Goal: Task Accomplishment & Management: Manage account settings

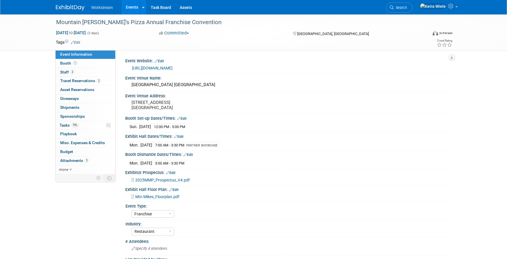
select select "Franchise"
select select "Restaurant"
select select "TBD"
select select "[PERSON_NAME]"
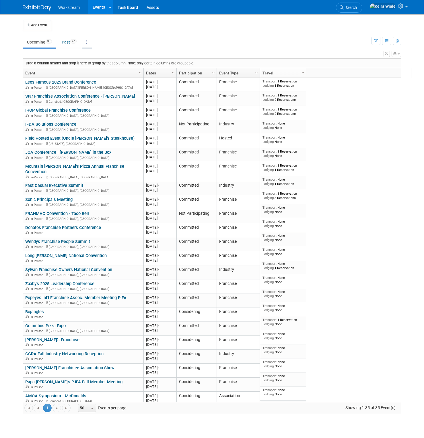
click at [87, 42] on icon at bounding box center [86, 42] width 1 height 4
click at [95, 52] on link "All Events 82 Past and Upcoming" at bounding box center [105, 55] width 46 height 13
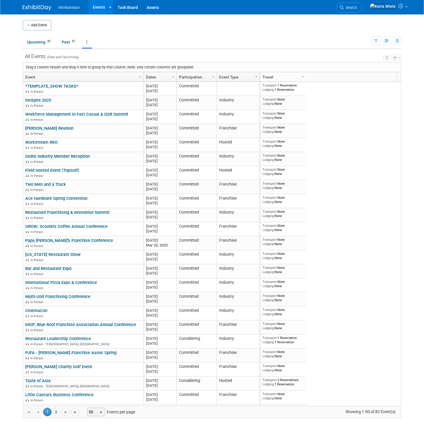
click at [91, 414] on span "50" at bounding box center [92, 412] width 10 height 8
click at [103, 403] on li "100" at bounding box center [96, 403] width 16 height 8
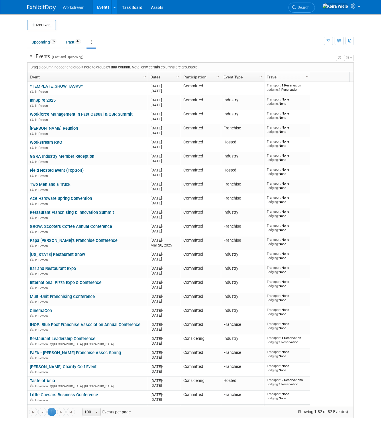
click at [154, 40] on ul "Upcoming 35 Past 47 All Events 82 Past and Upcoming Grouped Annually Events gro…" at bounding box center [175, 42] width 297 height 13
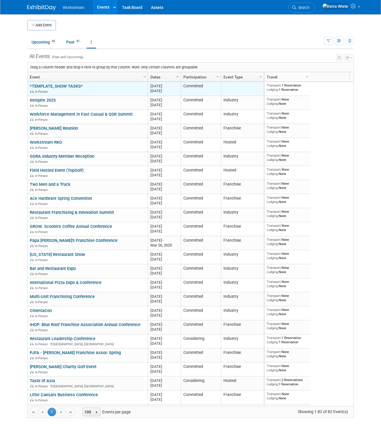
click at [80, 85] on link "*TEMPLATE_SHOW TASKS*" at bounding box center [56, 86] width 53 height 5
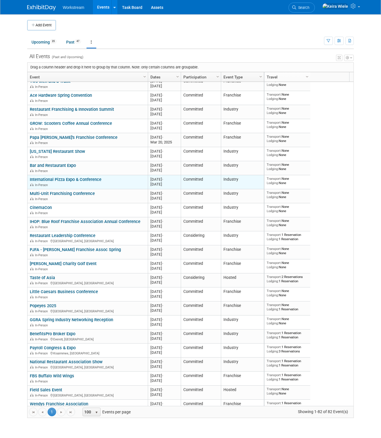
scroll to position [69, 0]
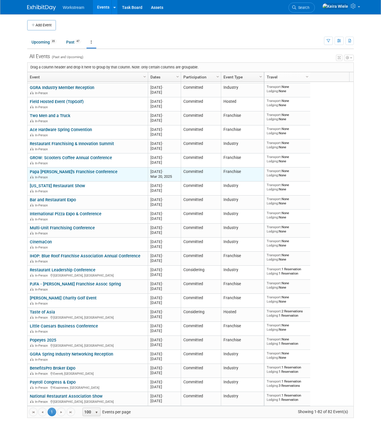
click at [82, 173] on link "Papa [PERSON_NAME]'s Franchise Conference" at bounding box center [74, 171] width 88 height 5
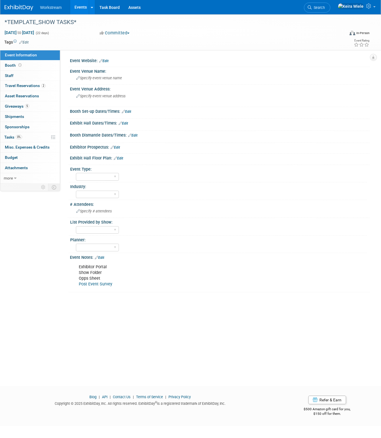
click at [269, 37] on div "Dec 2, 2024 to Dec 23, 2024 (22 days) Dec 2, 2024 to Dec 23, 2024 Committed Com…" at bounding box center [187, 34] width 374 height 9
click at [26, 42] on link "Edit" at bounding box center [23, 42] width 9 height 4
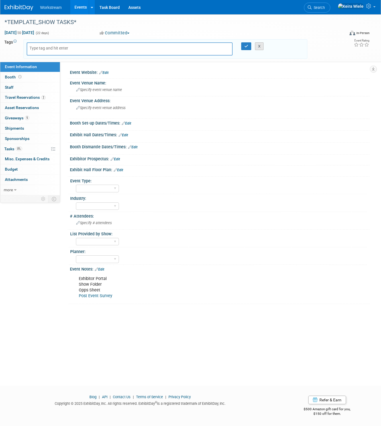
click at [259, 48] on button "X" at bounding box center [259, 46] width 9 height 8
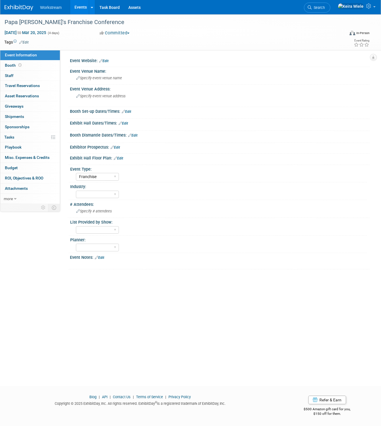
select select "Franchise"
click at [25, 42] on link "Edit" at bounding box center [23, 42] width 9 height 4
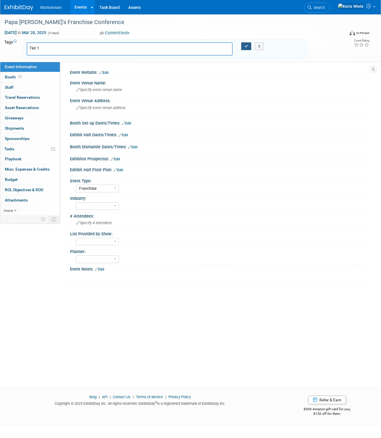
type input "Tier 1"
click at [244, 47] on button "button" at bounding box center [246, 46] width 10 height 8
type input "Tier 1"
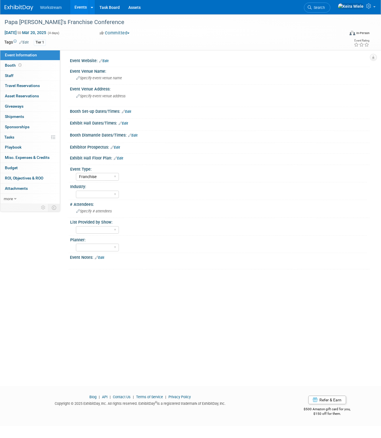
click at [82, 8] on link "Events" at bounding box center [80, 7] width 21 height 14
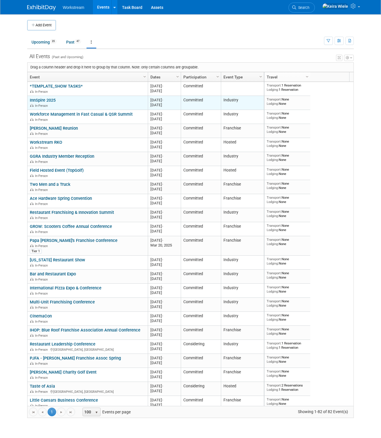
click at [51, 100] on link "InnSpire 2025" at bounding box center [43, 100] width 26 height 5
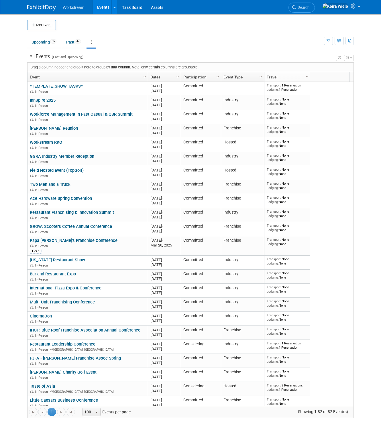
click at [68, 77] on link "Event" at bounding box center [87, 77] width 114 height 10
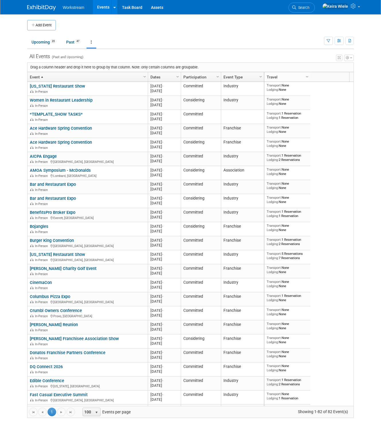
click at [71, 75] on link "Event" at bounding box center [87, 77] width 114 height 10
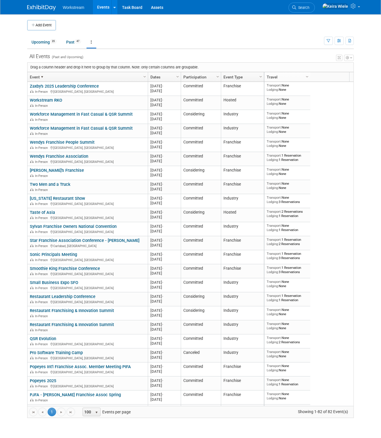
click at [71, 75] on link "Event" at bounding box center [87, 77] width 114 height 10
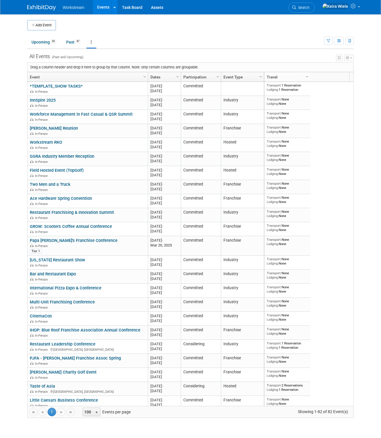
click at [83, 77] on link "Event" at bounding box center [87, 77] width 114 height 10
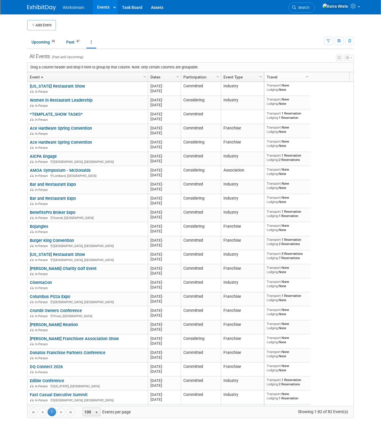
click at [83, 77] on link "Event" at bounding box center [87, 77] width 114 height 10
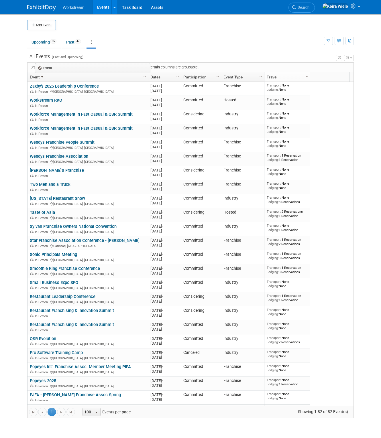
drag, startPoint x: 92, startPoint y: 76, endPoint x: 99, endPoint y: 67, distance: 11.8
click at [99, 67] on body "Workstream Events Add Event Bulk Upload Events Shareable Event Boards Recently …" at bounding box center [190, 219] width 381 height 438
click at [74, 73] on link "Event" at bounding box center [87, 77] width 114 height 10
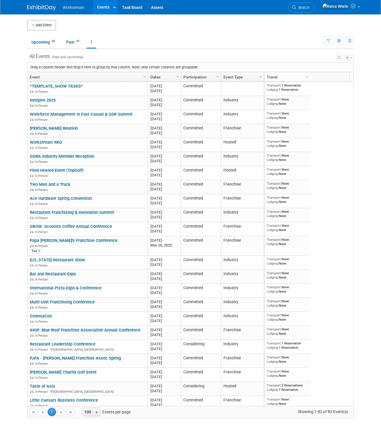
click at [162, 77] on link "Dates" at bounding box center [163, 77] width 27 height 10
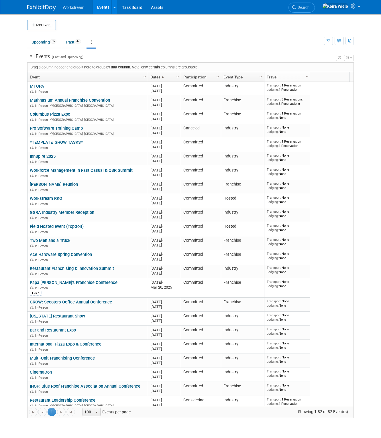
click at [162, 77] on span at bounding box center [162, 77] width 5 height 5
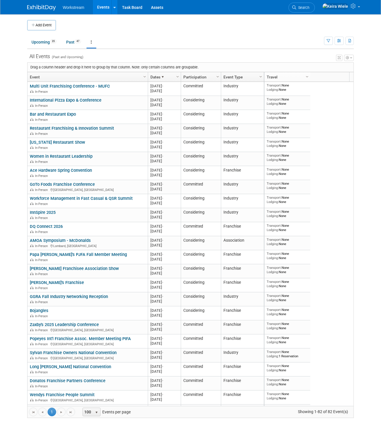
click at [162, 77] on span at bounding box center [162, 77] width 5 height 5
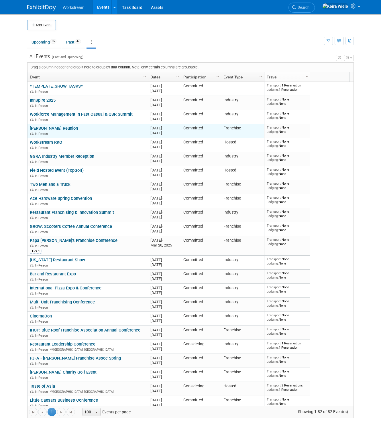
click at [45, 130] on link "[PERSON_NAME] Reunion" at bounding box center [54, 128] width 48 height 5
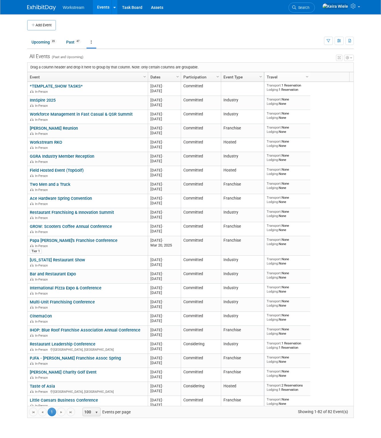
click at [17, 96] on body "Workstream Events Add Event Bulk Upload Events Shareable Event Boards Recently …" at bounding box center [190, 219] width 381 height 438
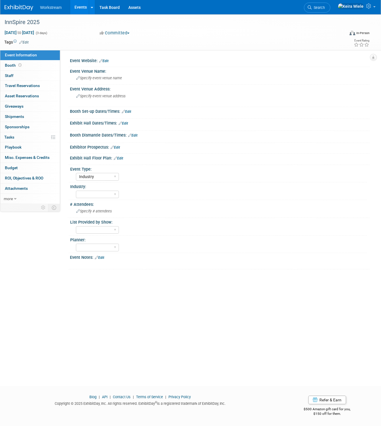
select select "Industry"
click at [26, 44] on link "Edit" at bounding box center [23, 42] width 9 height 4
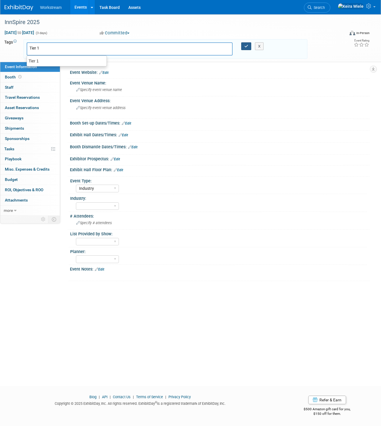
type input "Tier 1"
click at [243, 44] on button "button" at bounding box center [246, 46] width 10 height 8
type input "Tier 1"
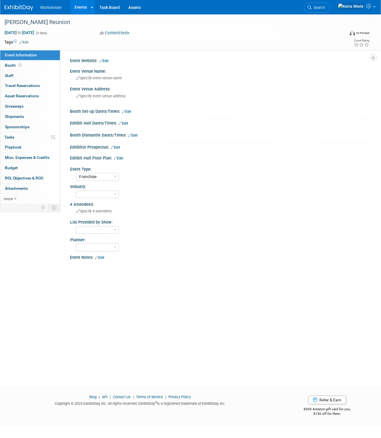
select select "Franchise"
click at [25, 41] on link "Edit" at bounding box center [23, 42] width 9 height 4
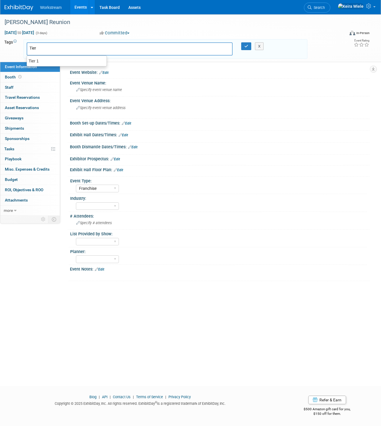
type input "Tier 1"
click at [244, 46] on button "button" at bounding box center [246, 46] width 10 height 8
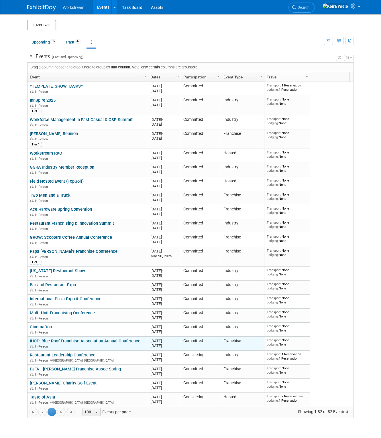
click at [73, 341] on link "IHOP: Blue Roof Franchise Association Annual Conference" at bounding box center [85, 341] width 111 height 5
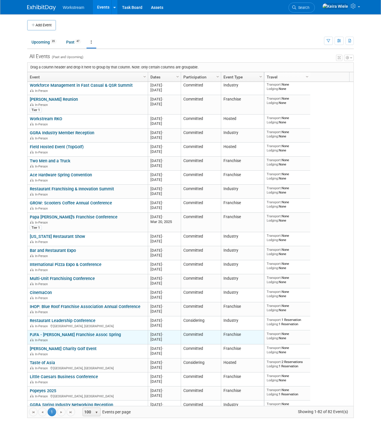
scroll to position [241, 0]
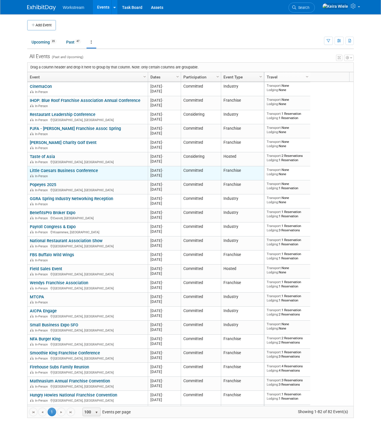
click at [55, 172] on link "Little Caesars Business Conference" at bounding box center [64, 170] width 68 height 5
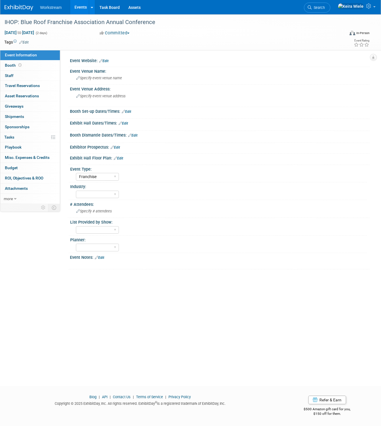
select select "Franchise"
click at [112, 61] on div "Event Website: Edit" at bounding box center [220, 59] width 300 height 7
click at [23, 42] on icon at bounding box center [20, 42] width 3 height 4
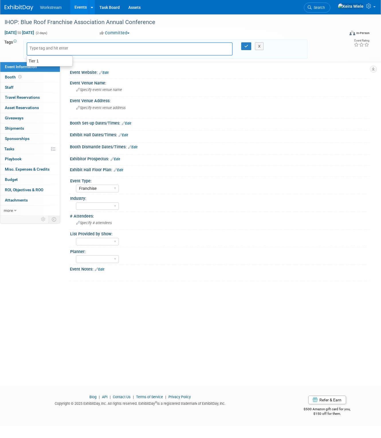
click at [41, 49] on input "text" at bounding box center [53, 48] width 46 height 6
click at [39, 58] on div "Tier 1" at bounding box center [50, 60] width 46 height 7
type input "Tier 1"
click at [244, 42] on div "Tier 1 Tier 1 × X" at bounding box center [166, 50] width 284 height 22
click at [244, 44] on button "button" at bounding box center [246, 46] width 10 height 8
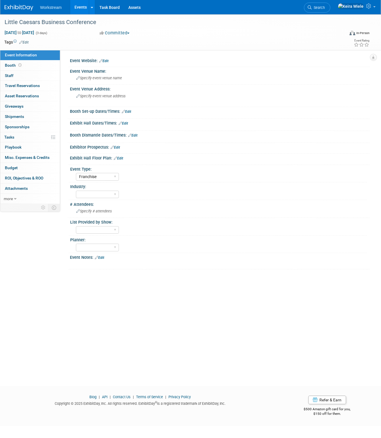
select select "Franchise"
click at [20, 43] on icon at bounding box center [20, 42] width 3 height 4
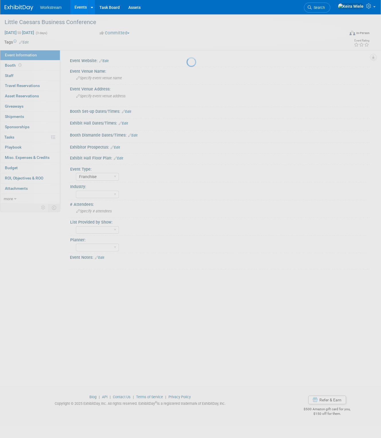
click at [187, 42] on div at bounding box center [191, 219] width 8 height 438
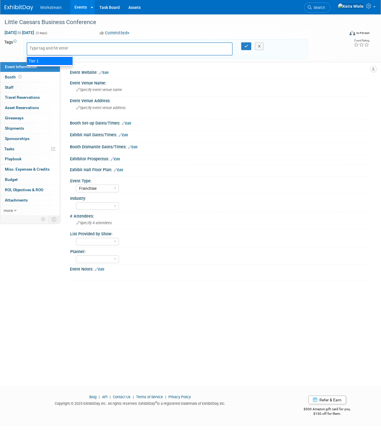
click at [38, 62] on div "Tier 1" at bounding box center [50, 61] width 46 height 8
type input "Tier 1"
click at [246, 46] on icon "button" at bounding box center [246, 46] width 4 height 4
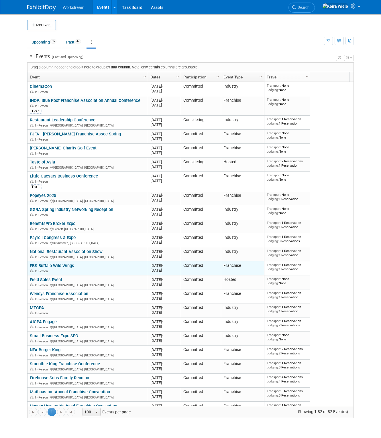
scroll to position [310, 0]
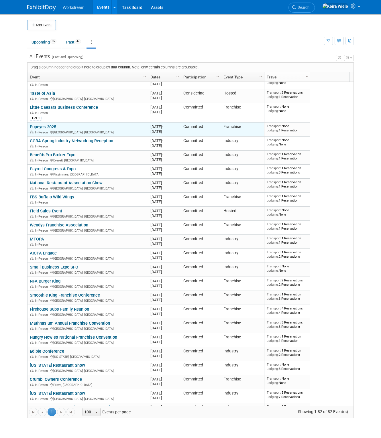
click at [50, 124] on td "Popeyes 2025 Popeyes 2025 In-Person Orlando, FL" at bounding box center [88, 130] width 120 height 14
click at [49, 126] on link "Popeyes 2025" at bounding box center [43, 126] width 26 height 5
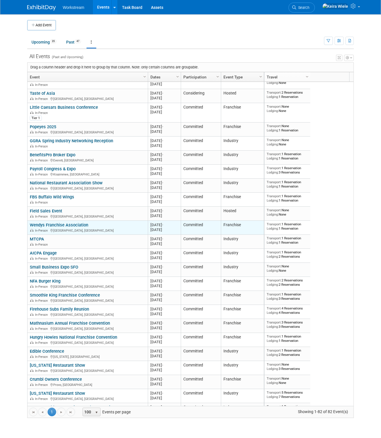
click at [77, 226] on link "Wendys Franchise Association" at bounding box center [59, 225] width 58 height 5
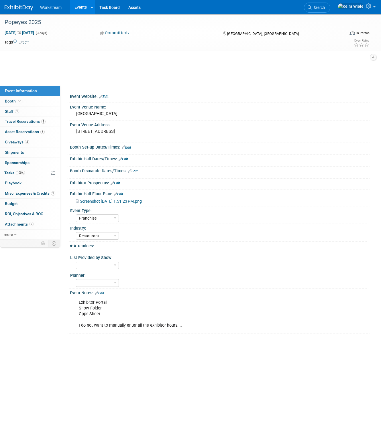
select select "Franchise"
select select "Restaurant"
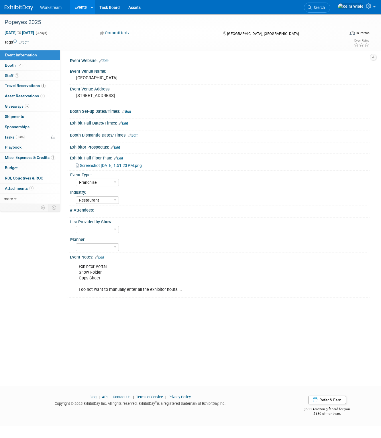
click at [25, 42] on link "Edit" at bounding box center [23, 42] width 9 height 4
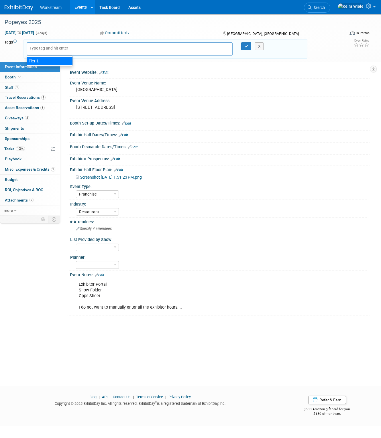
click at [68, 60] on div "Tier 1" at bounding box center [50, 61] width 46 height 8
type input "Tier 1"
click at [247, 48] on button "button" at bounding box center [246, 46] width 10 height 8
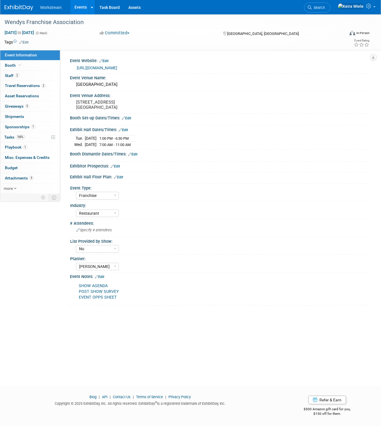
select select "Franchise"
select select "Restaurant"
select select "No"
select select "[PERSON_NAME]"
click at [31, 42] on td at bounding box center [168, 42] width 279 height 6
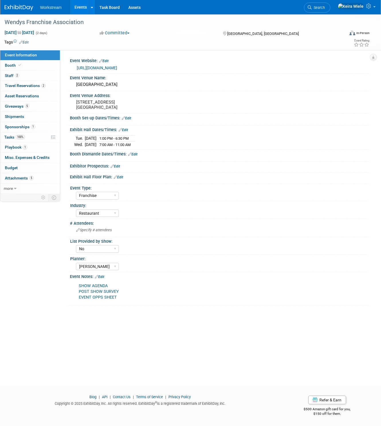
click at [28, 42] on link "Edit" at bounding box center [23, 42] width 9 height 4
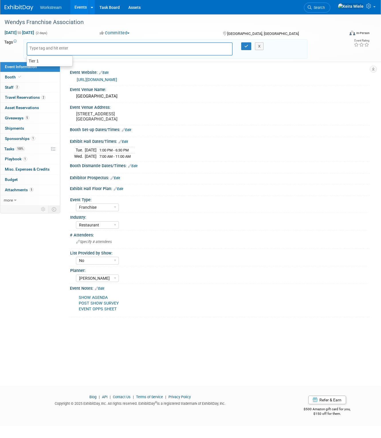
click at [64, 57] on ul "Tier 1" at bounding box center [50, 61] width 46 height 11
click at [62, 59] on div "Tier 1" at bounding box center [50, 61] width 46 height 8
type input "Tier 1"
click at [243, 45] on button "button" at bounding box center [246, 46] width 10 height 8
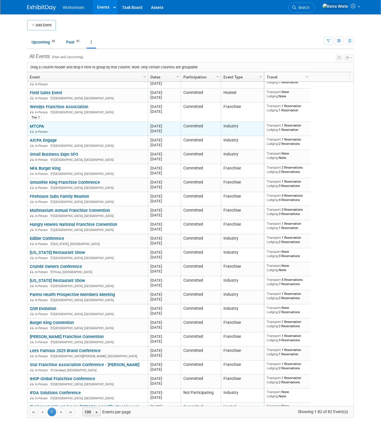
scroll to position [439, 0]
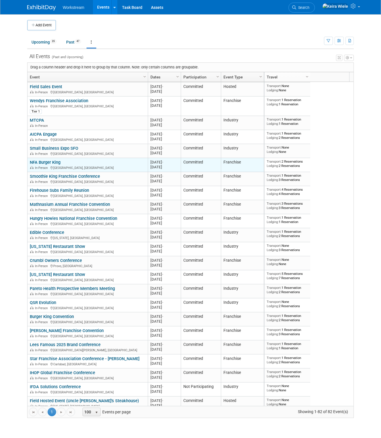
click at [58, 160] on link "NFA Burger King" at bounding box center [45, 162] width 31 height 5
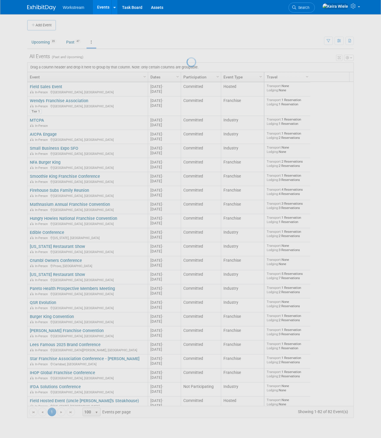
click at [187, 175] on div at bounding box center [191, 219] width 8 height 438
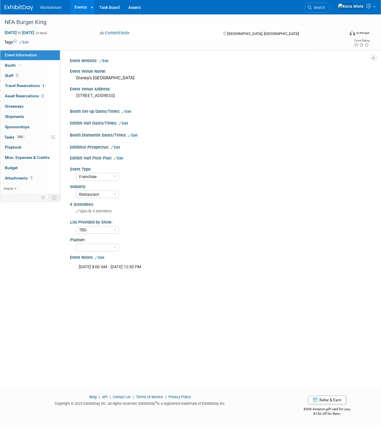
select select "Franchise"
select select "Restaurant"
select select "TBD"
click at [24, 41] on link "Edit" at bounding box center [23, 42] width 9 height 4
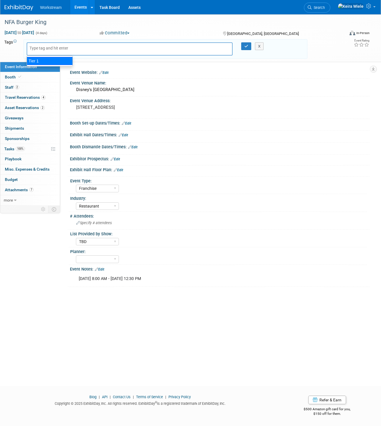
click at [46, 59] on div "Tier 1" at bounding box center [50, 61] width 46 height 8
type input "Tier 1"
click at [246, 46] on icon "button" at bounding box center [246, 46] width 4 height 4
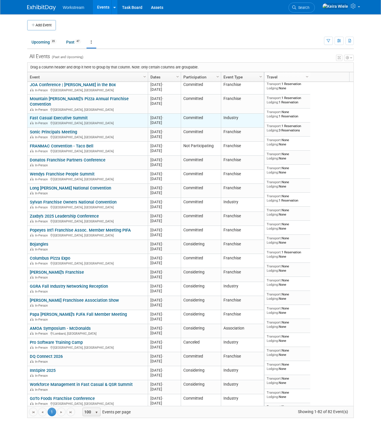
scroll to position [778, 0]
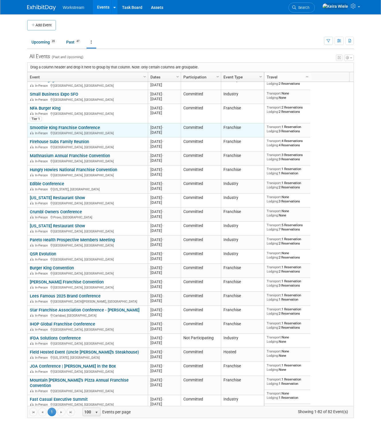
click at [72, 126] on link "Smoothie King Franchise Conference" at bounding box center [65, 127] width 70 height 5
click at [86, 130] on link "Smoothie King Franchise Conference" at bounding box center [65, 128] width 70 height 5
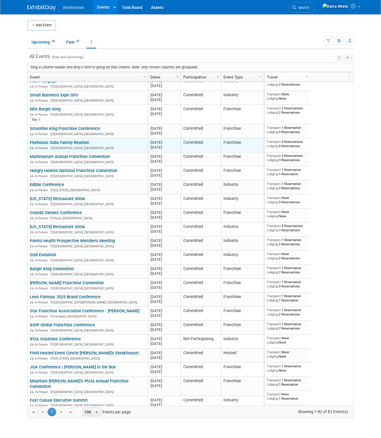
click at [73, 140] on link "Firehouse Subs Family Reunion" at bounding box center [59, 142] width 59 height 5
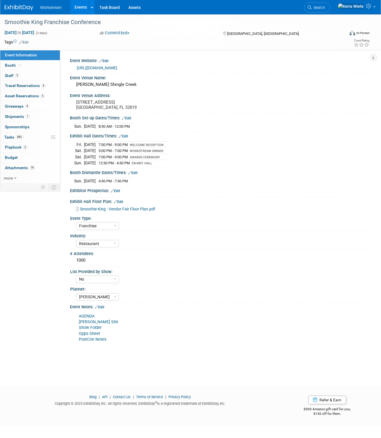
select select "Franchise"
select select "Restaurant"
select select "No"
select select "Tatia Meghdadi"
click at [25, 42] on link "Edit" at bounding box center [23, 42] width 9 height 4
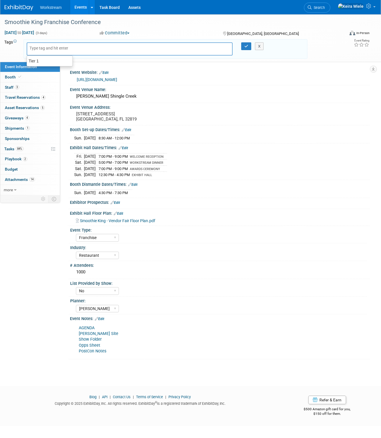
click at [37, 50] on input "text" at bounding box center [53, 48] width 46 height 6
click at [39, 56] on ul "Tier 1" at bounding box center [50, 61] width 46 height 11
click at [40, 58] on div "Tier 1" at bounding box center [50, 60] width 46 height 7
type input "Tier 1"
click at [247, 46] on icon "button" at bounding box center [246, 46] width 4 height 4
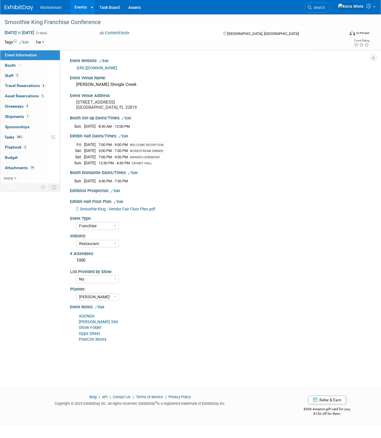
select select "Franchise"
select select "Restaurant"
select select "No"
select select "[PERSON_NAME]"
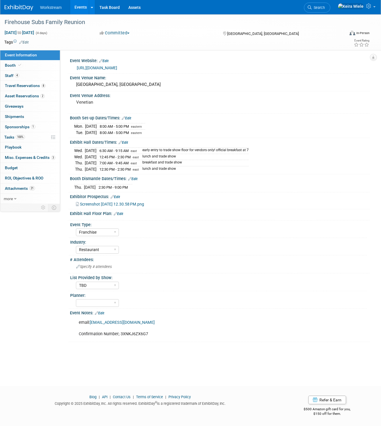
select select "Franchise"
select select "Restaurant"
select select "TBD"
click at [28, 41] on link "Edit" at bounding box center [23, 42] width 9 height 4
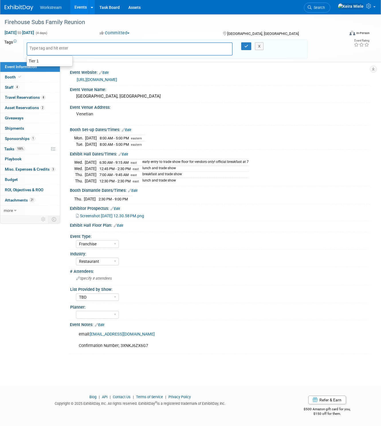
click at [36, 55] on div at bounding box center [130, 48] width 206 height 13
click at [39, 56] on ul "Tier 1" at bounding box center [50, 61] width 46 height 11
click at [39, 57] on div "Tier 1" at bounding box center [50, 60] width 46 height 7
type input "Tier 1"
click at [245, 46] on icon "button" at bounding box center [246, 46] width 4 height 4
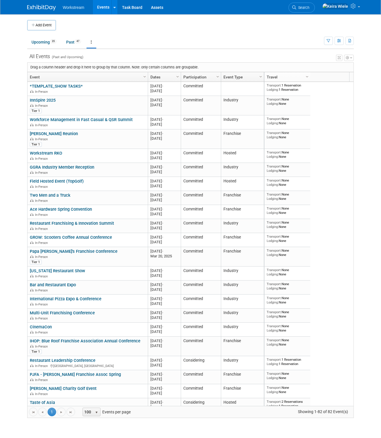
click at [243, 79] on link "Event Type" at bounding box center [242, 77] width 37 height 10
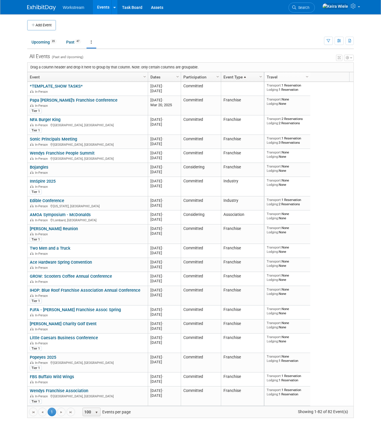
click at [243, 78] on span at bounding box center [245, 77] width 5 height 5
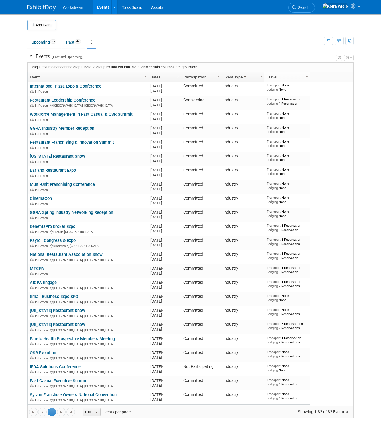
click at [134, 75] on link "Event" at bounding box center [87, 77] width 114 height 10
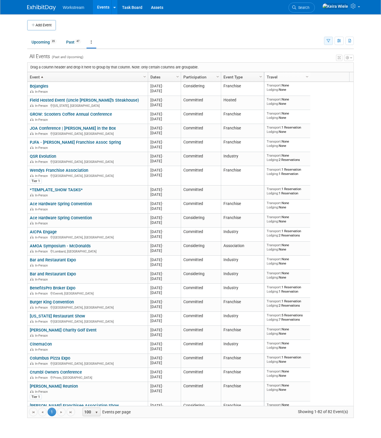
click at [327, 40] on icon "button" at bounding box center [329, 41] width 4 height 4
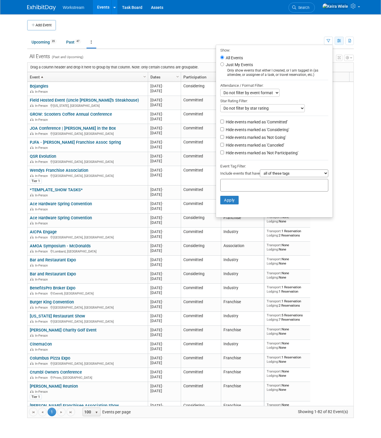
click at [336, 41] on button "button" at bounding box center [339, 41] width 9 height 8
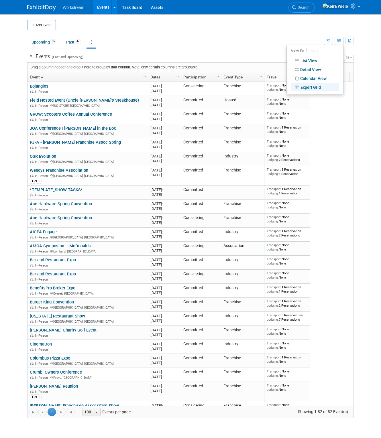
click at [309, 29] on td at bounding box center [197, 25] width 282 height 10
click at [347, 58] on icon "button" at bounding box center [347, 57] width 3 height 3
click at [271, 27] on td at bounding box center [197, 25] width 282 height 10
click at [330, 42] on icon "button" at bounding box center [329, 41] width 4 height 4
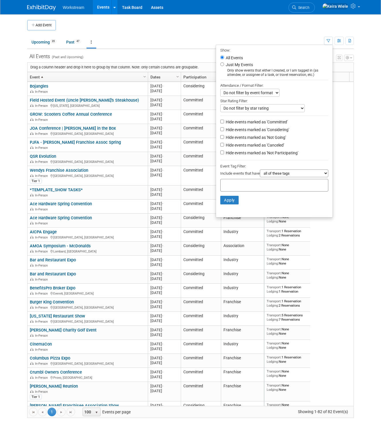
click at [283, 175] on select "all of these tags any one of these tags only and exactly these specific tags" at bounding box center [294, 174] width 68 height 8
click at [268, 108] on select "Do not filter by star rating Only show events with no ratings (0 stars) Only sh…" at bounding box center [262, 108] width 85 height 8
click at [266, 93] on select "Do not filter by event format Only show In-Person events Only show Virtual even…" at bounding box center [249, 93] width 59 height 8
click at [265, 36] on td "Upcoming 35 Past 47 All Events 82 Past and Upcoming Grouped Annually Events gro…" at bounding box center [175, 39] width 297 height 19
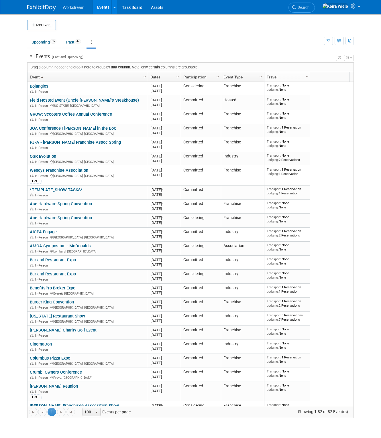
click at [338, 58] on icon "button" at bounding box center [339, 57] width 3 height 3
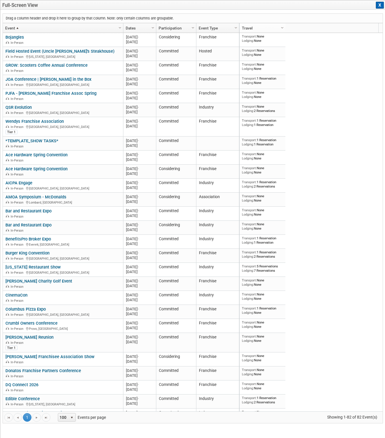
click at [380, 5] on button "X" at bounding box center [380, 5] width 8 height 7
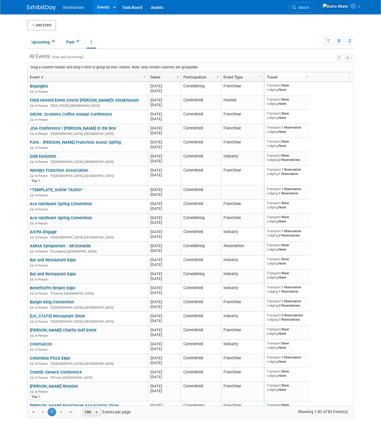
click at [246, 75] on link "Event Type" at bounding box center [242, 77] width 37 height 10
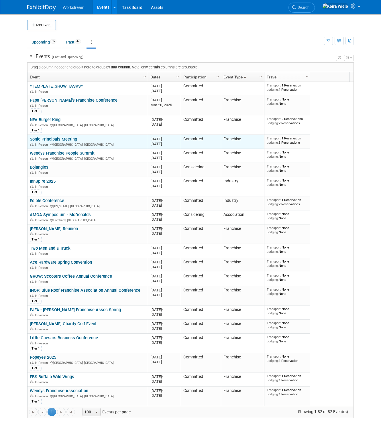
click at [68, 138] on link "Sonic Principals Meeting" at bounding box center [53, 139] width 47 height 5
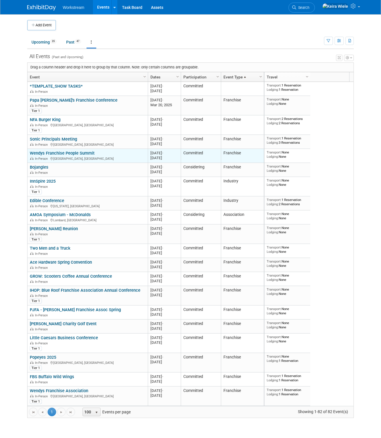
click at [87, 153] on link "Wendys Franchise People Summit" at bounding box center [62, 153] width 65 height 5
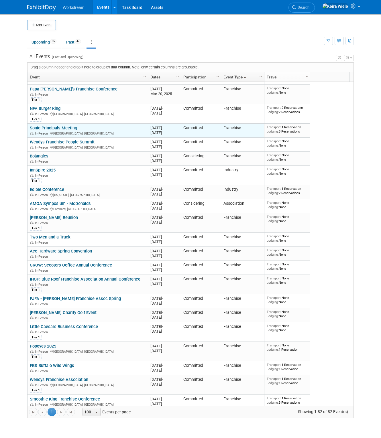
scroll to position [14, 0]
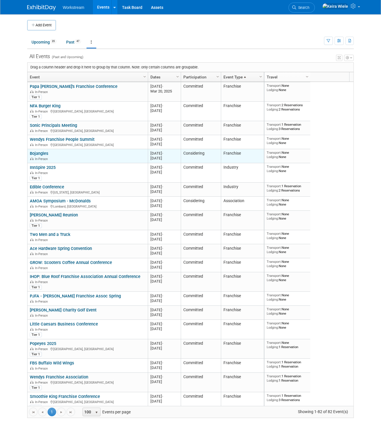
click at [43, 151] on link "Bojangles" at bounding box center [39, 153] width 19 height 5
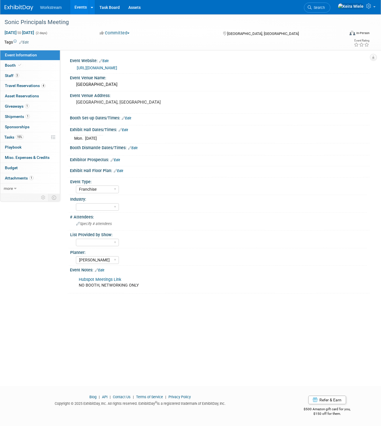
select select "Franchise"
select select "[PERSON_NAME]"
click at [28, 40] on link "Edit" at bounding box center [23, 42] width 9 height 4
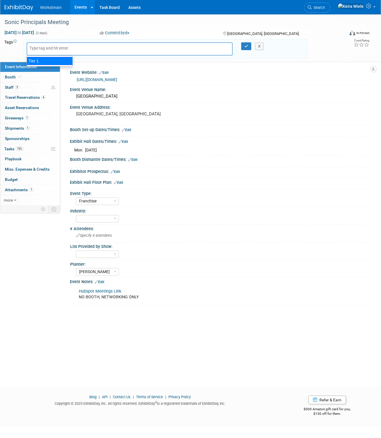
click at [40, 57] on div "Tier 1" at bounding box center [50, 61] width 46 height 8
type input "Tier 1"
click at [246, 45] on icon "button" at bounding box center [246, 46] width 4 height 4
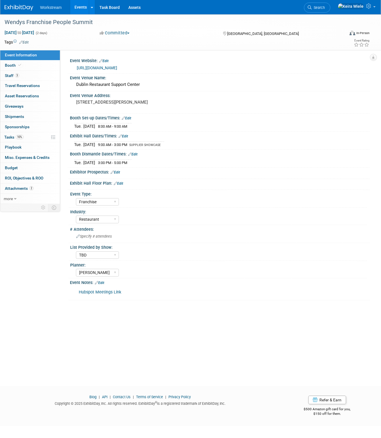
select select "Franchise"
select select "Restaurant"
select select "TBD"
select select "[PERSON_NAME]"
click at [27, 42] on link "Edit" at bounding box center [23, 42] width 9 height 4
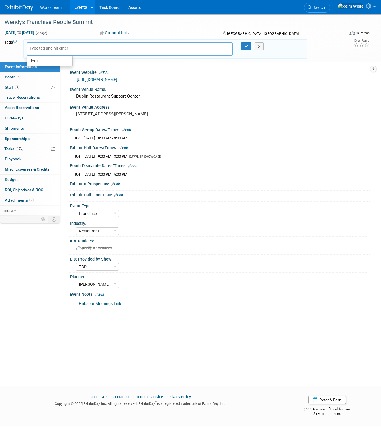
click at [38, 58] on div "Tier 1" at bounding box center [50, 60] width 46 height 7
type input "Tier 1"
click at [246, 49] on button "button" at bounding box center [246, 46] width 10 height 8
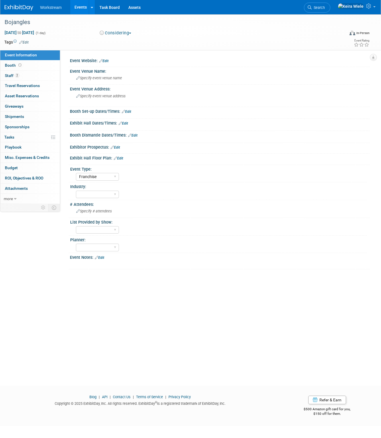
select select "Franchise"
click at [27, 40] on link "Edit" at bounding box center [23, 42] width 9 height 4
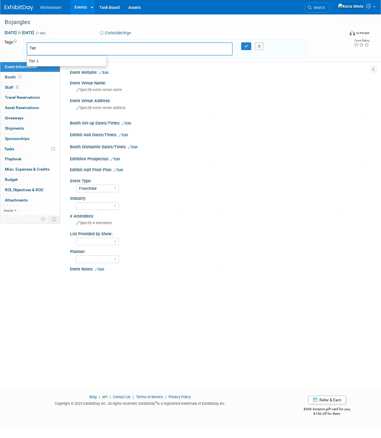
type input "Tier 2"
click at [247, 43] on button "button" at bounding box center [246, 46] width 10 height 8
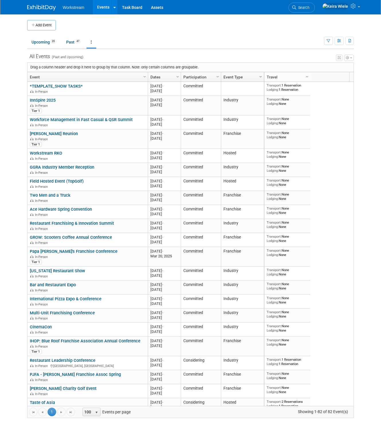
click at [261, 77] on span "Column Settings" at bounding box center [261, 77] width 5 height 5
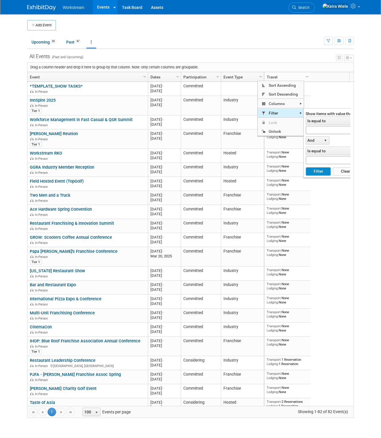
click at [281, 114] on span "Filter" at bounding box center [281, 113] width 46 height 9
click at [324, 130] on input "text" at bounding box center [332, 130] width 52 height 8
click at [306, 167] on button "Filter" at bounding box center [318, 171] width 25 height 9
type input "Franchise"
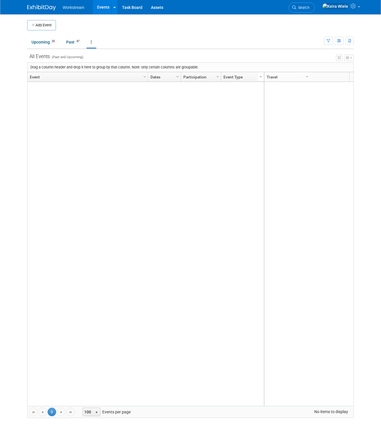
click at [261, 76] on span "Column Settings" at bounding box center [261, 77] width 5 height 5
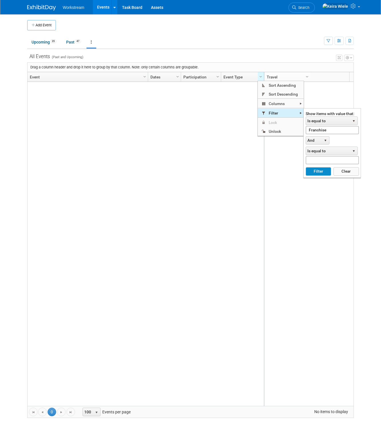
click at [275, 113] on span "Filter" at bounding box center [281, 113] width 46 height 9
click at [313, 121] on span "Is equal to" at bounding box center [328, 121] width 44 height 8
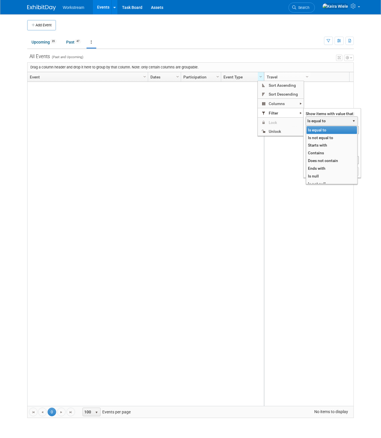
click at [313, 121] on span "Is equal to" at bounding box center [328, 121] width 44 height 8
click at [326, 132] on input "Franchise" at bounding box center [332, 130] width 53 height 8
click at [306, 167] on button "Filter" at bounding box center [319, 171] width 26 height 9
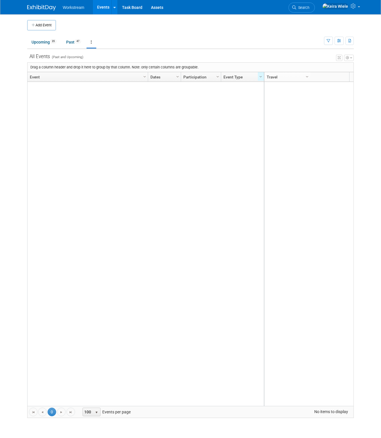
click at [277, 58] on div "View Grid Tips & Tricks Advanced Options Reset Grid Layout (back to default)" at bounding box center [190, 57] width 327 height 8
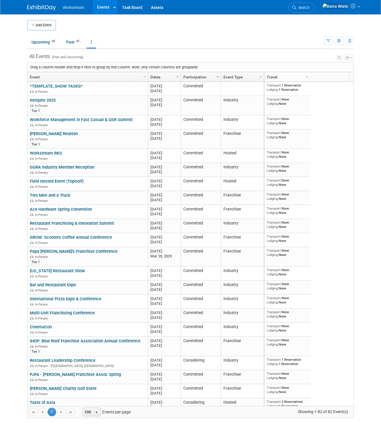
click at [218, 77] on span "Column Settings" at bounding box center [218, 77] width 5 height 5
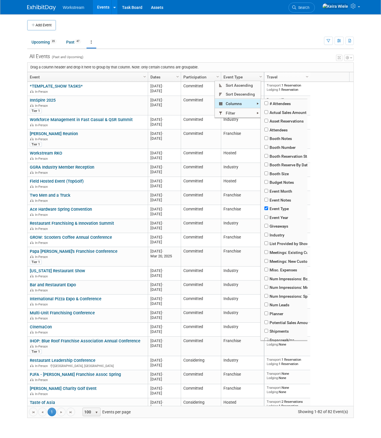
click at [235, 104] on span "Columns" at bounding box center [238, 103] width 46 height 9
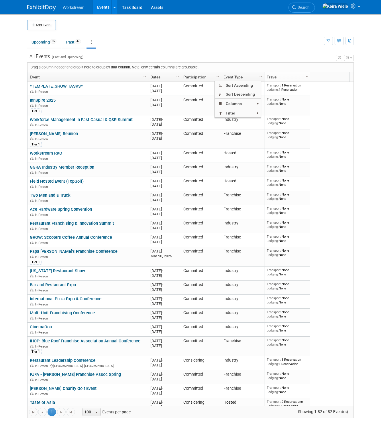
click at [261, 63] on div "Drag a column header and drop it here to group by that column. Note: only certa…" at bounding box center [191, 67] width 326 height 9
click at [306, 76] on span "Column Settings" at bounding box center [307, 77] width 5 height 5
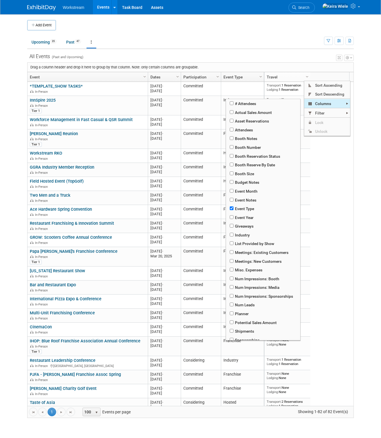
click at [325, 104] on span "Columns" at bounding box center [327, 103] width 46 height 9
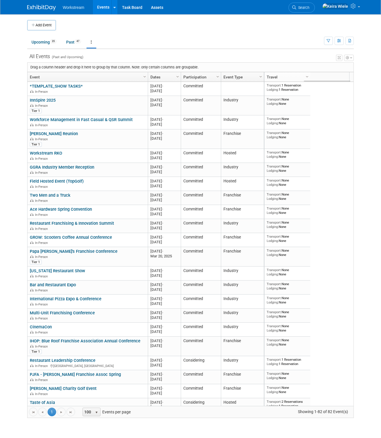
click at [361, 159] on body "Workstream Events Add Event Bulk Upload Events Shareable Event Boards Recently …" at bounding box center [190, 219] width 381 height 438
click at [261, 77] on span "Column Settings" at bounding box center [261, 77] width 5 height 5
click at [265, 86] on span at bounding box center [263, 85] width 5 height 5
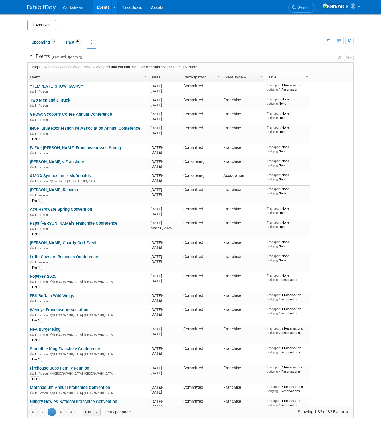
click at [239, 61] on div "X Expert Grid View - Small Screen Warning Your screen resolution is smaller tha…" at bounding box center [190, 235] width 327 height 365
click at [350, 56] on button "button" at bounding box center [349, 58] width 10 height 6
click at [308, 75] on link "Advanced Options" at bounding box center [312, 77] width 74 height 9
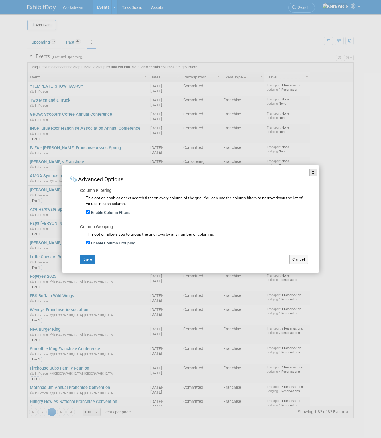
click at [312, 173] on button "X" at bounding box center [313, 172] width 7 height 7
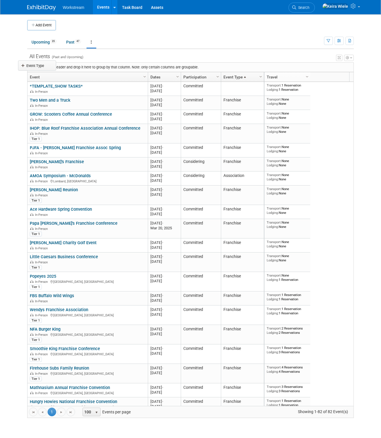
drag, startPoint x: 235, startPoint y: 78, endPoint x: 32, endPoint y: 66, distance: 203.3
click at [32, 66] on body "Workstream Events Add Event Bulk Upload Events Shareable Event Boards Recently …" at bounding box center [190, 219] width 381 height 438
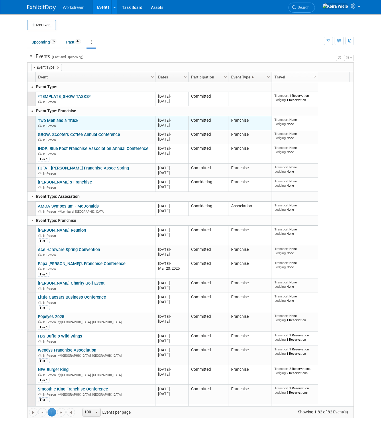
drag, startPoint x: 253, startPoint y: 123, endPoint x: 229, endPoint y: 120, distance: 24.2
click at [229, 120] on td "Franchise" at bounding box center [250, 123] width 43 height 14
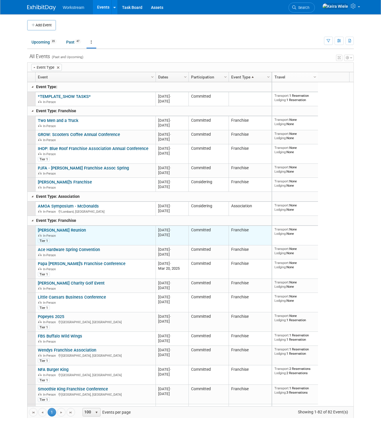
drag, startPoint x: 255, startPoint y: 231, endPoint x: 226, endPoint y: 232, distance: 28.7
click at [226, 232] on tr "Culver's Reunion Culver's Reunion In-Person Tier 1 20250210 Feb 10, 2025 - Feb …" at bounding box center [150, 236] width 244 height 20
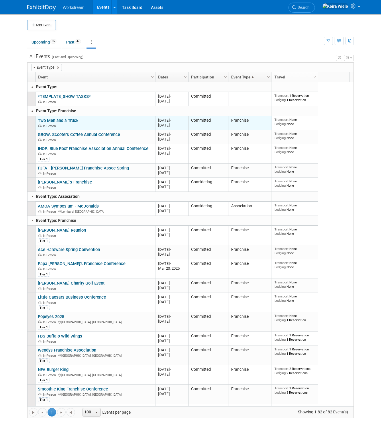
click at [73, 121] on link "Two Men and a Truck" at bounding box center [58, 120] width 41 height 5
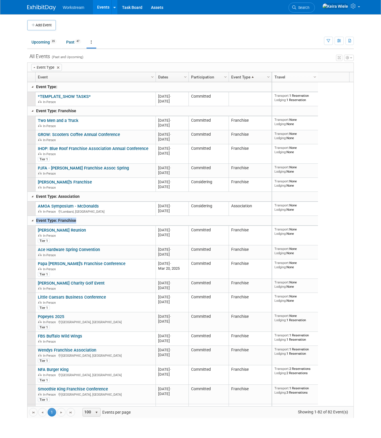
drag, startPoint x: 78, startPoint y: 222, endPoint x: 29, endPoint y: 221, distance: 49.6
click at [29, 221] on td "Event Type: Franchise" at bounding box center [150, 221] width 244 height 10
drag, startPoint x: 80, startPoint y: 111, endPoint x: 30, endPoint y: 110, distance: 49.3
click at [30, 110] on td "Event Type: Franchise" at bounding box center [150, 111] width 244 height 10
click at [33, 87] on link at bounding box center [32, 87] width 5 height 5
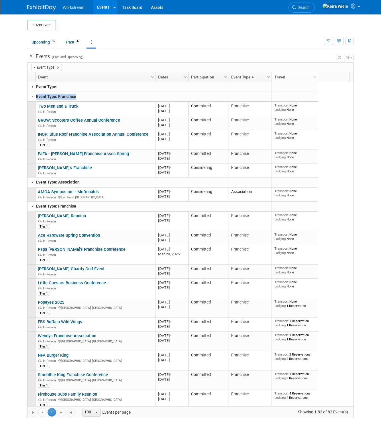
click at [33, 181] on link at bounding box center [32, 182] width 5 height 5
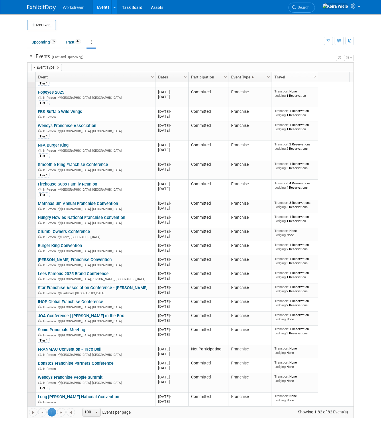
scroll to position [68, 0]
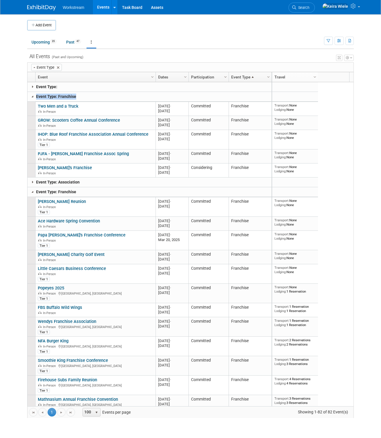
click at [226, 77] on span "Column Settings" at bounding box center [225, 77] width 5 height 5
click at [218, 48] on ul "Upcoming 35 Past 47 All Events 82 Past and Upcoming Grouped Annually Events gro…" at bounding box center [175, 42] width 297 height 13
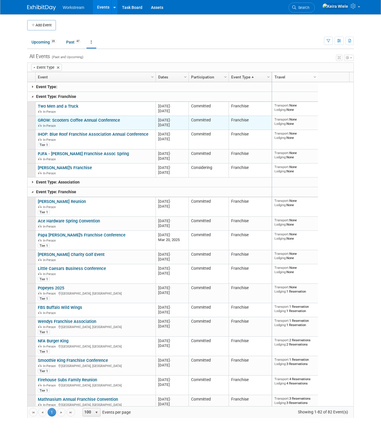
click at [94, 122] on div "GROW: Scooters Coffee Annual Conference In-Person" at bounding box center [95, 123] width 115 height 10
click at [96, 120] on link "GROW: Scooters Coffee Annual Conference" at bounding box center [79, 120] width 82 height 5
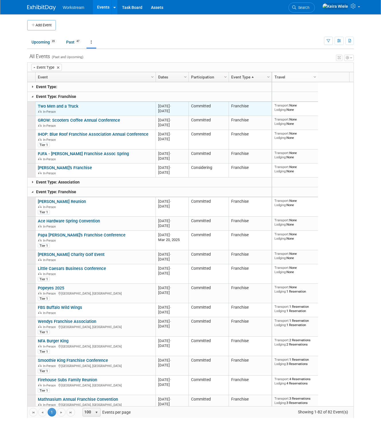
click at [50, 106] on link "Two Men and a Truck" at bounding box center [58, 106] width 41 height 5
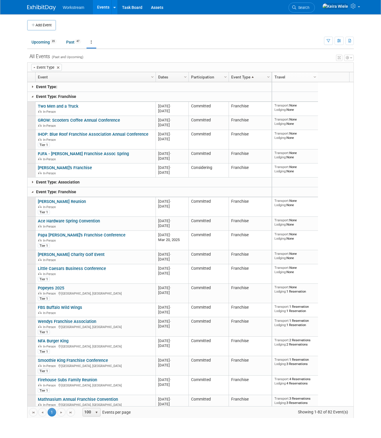
click at [17, 119] on body "Workstream Events Add Event Bulk Upload Events Shareable Event Boards Recently …" at bounding box center [190, 219] width 381 height 438
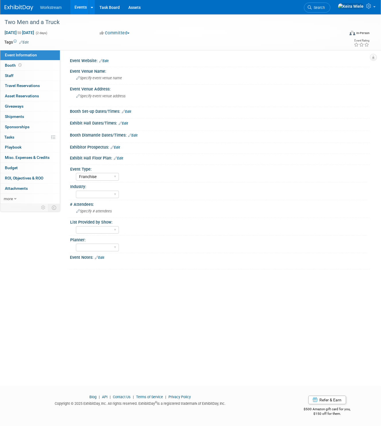
select select "Franchise"
click at [109, 180] on select "Hosted Franchise Association Industry OTC" at bounding box center [97, 177] width 43 height 8
click at [76, 173] on select "Hosted Franchise Association Industry OTC" at bounding box center [97, 177] width 43 height 8
select select "Franchise"
click at [28, 43] on link "Edit" at bounding box center [23, 42] width 9 height 4
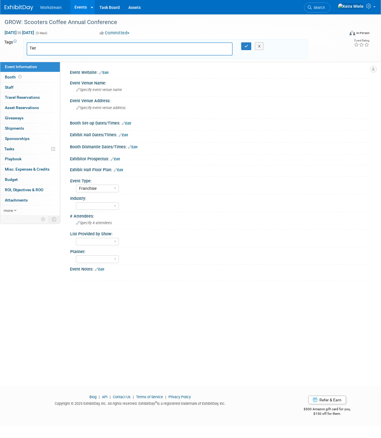
type input "Tier 3"
click at [244, 45] on icon "button" at bounding box center [246, 46] width 4 height 4
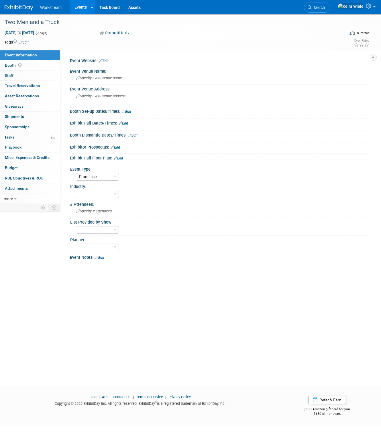
select select "Franchise"
click at [26, 42] on link "Edit" at bounding box center [23, 42] width 9 height 4
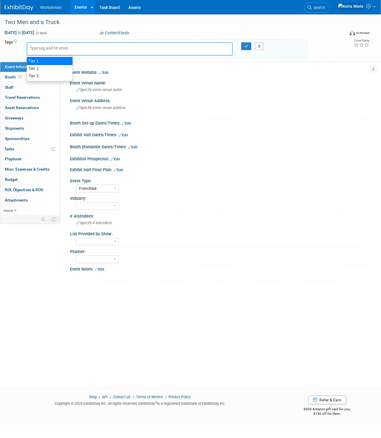
click at [63, 51] on div at bounding box center [130, 48] width 206 height 13
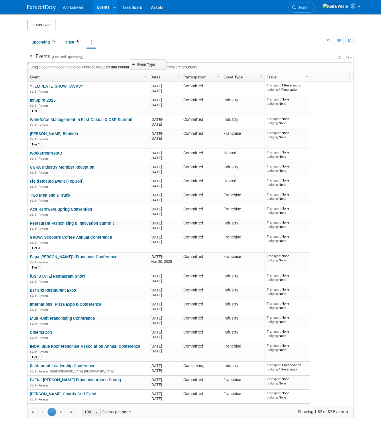
drag, startPoint x: 248, startPoint y: 79, endPoint x: 154, endPoint y: 66, distance: 94.3
click at [154, 66] on body "Workstream Events Add Event Bulk Upload Events Shareable Event Boards Recently …" at bounding box center [190, 219] width 381 height 438
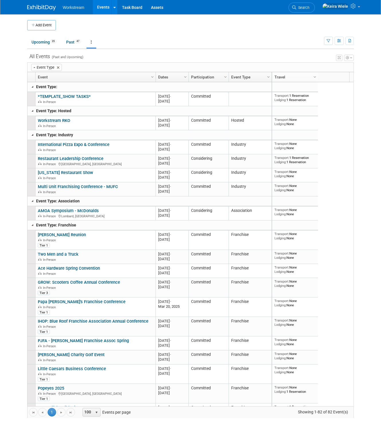
click at [30, 135] on link at bounding box center [32, 135] width 5 height 5
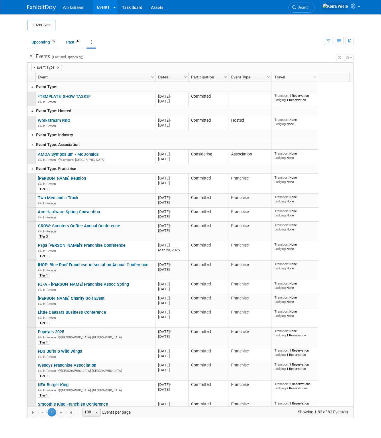
click at [32, 144] on link at bounding box center [32, 144] width 5 height 5
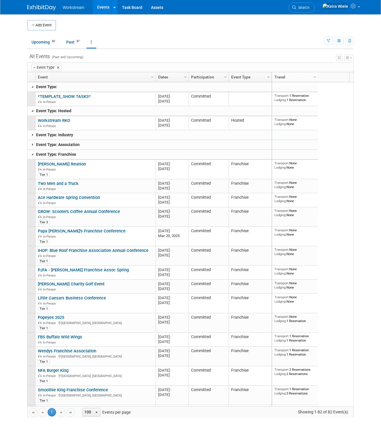
click at [32, 112] on link at bounding box center [32, 111] width 5 height 5
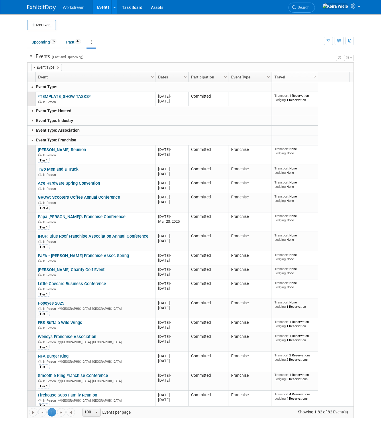
click at [33, 87] on link at bounding box center [32, 87] width 5 height 5
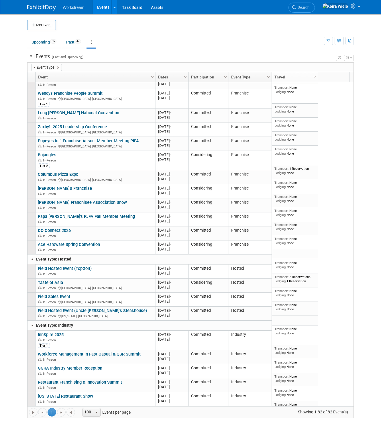
scroll to position [449, 0]
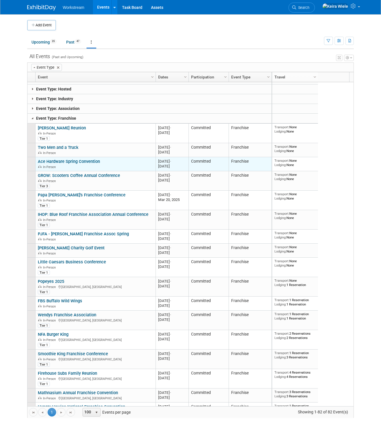
click at [92, 159] on link "Ace Hardware Spring Convention" at bounding box center [69, 161] width 62 height 5
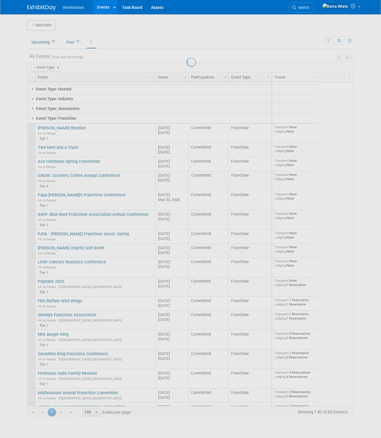
click at [195, 70] on div at bounding box center [191, 219] width 8 height 438
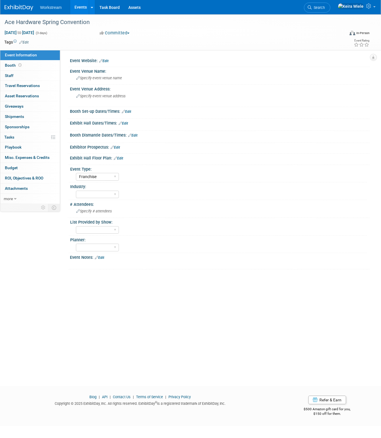
select select "Franchise"
click at [27, 43] on link "Edit" at bounding box center [23, 42] width 9 height 4
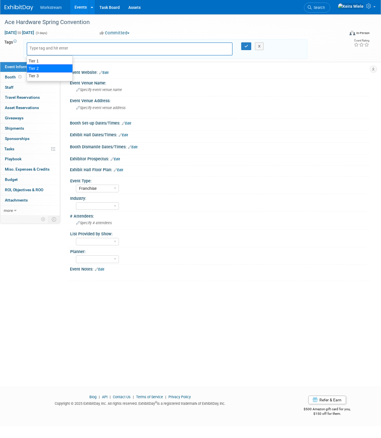
click at [37, 66] on div "Tier 2" at bounding box center [50, 68] width 46 height 8
type input "Tier 2"
click at [245, 46] on icon "button" at bounding box center [246, 46] width 4 height 4
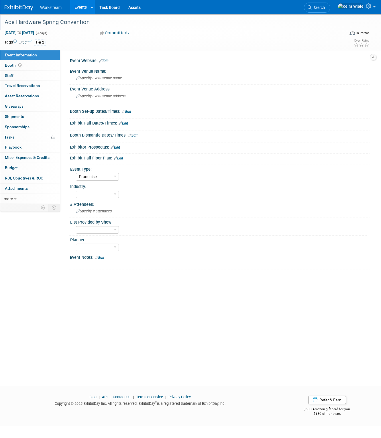
click at [210, 27] on div "Ace Hardware Spring Convention" at bounding box center [171, 22] width 336 height 10
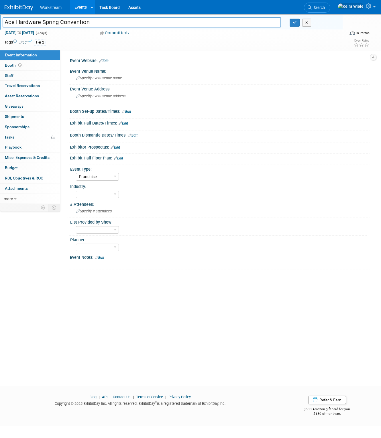
click at [77, 7] on link "Events" at bounding box center [80, 7] width 21 height 14
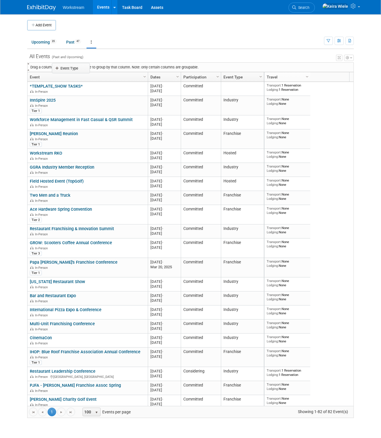
drag, startPoint x: 233, startPoint y: 77, endPoint x: 62, endPoint y: 68, distance: 170.5
click at [62, 68] on body "Workstream Events Add Event Bulk Upload Events Shareable Event Boards Recently …" at bounding box center [190, 219] width 381 height 438
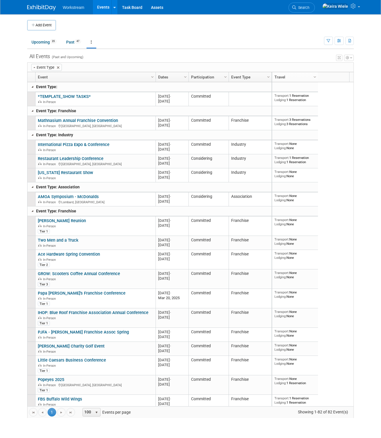
click at [33, 87] on link at bounding box center [32, 87] width 5 height 5
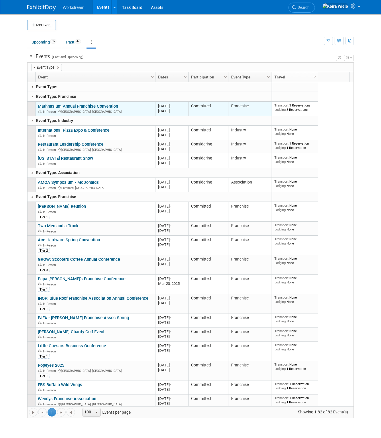
click at [113, 104] on link "Mathnasium Annual Franchise Convention" at bounding box center [78, 106] width 80 height 5
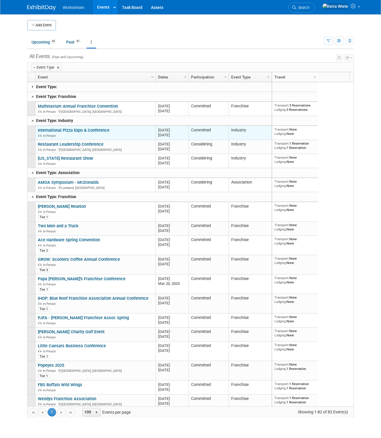
click at [80, 130] on link "International Pizza Expo & Conference" at bounding box center [74, 130] width 72 height 5
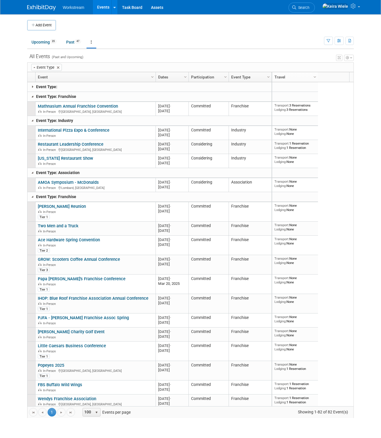
click at [34, 95] on link at bounding box center [32, 96] width 5 height 5
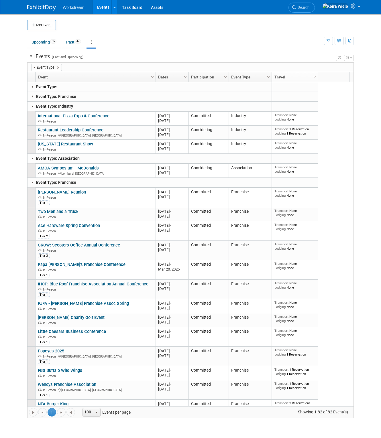
click at [33, 105] on link at bounding box center [32, 106] width 5 height 5
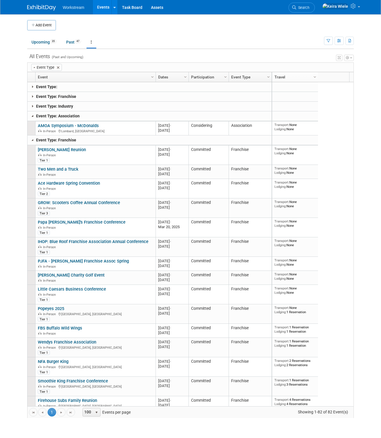
click at [32, 117] on link at bounding box center [32, 116] width 5 height 5
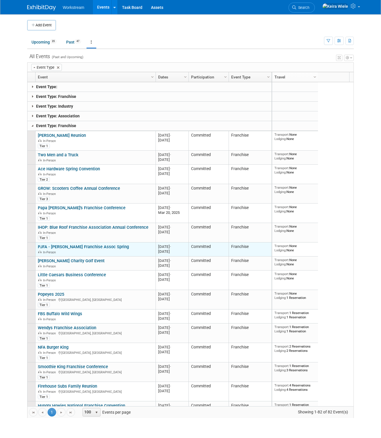
click at [94, 246] on link "PJFA - Papa Johns Franchise Assoc Spring" at bounding box center [83, 246] width 91 height 5
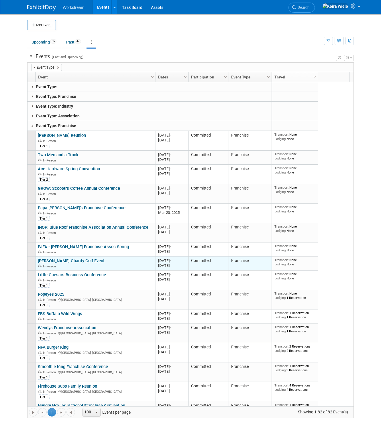
click at [86, 261] on link "Carls Jr. Charity Golf Event" at bounding box center [71, 261] width 67 height 5
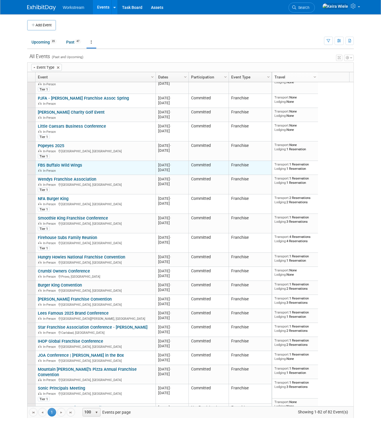
click at [62, 163] on link "FBS Buffalo Wild Wings" at bounding box center [60, 165] width 44 height 5
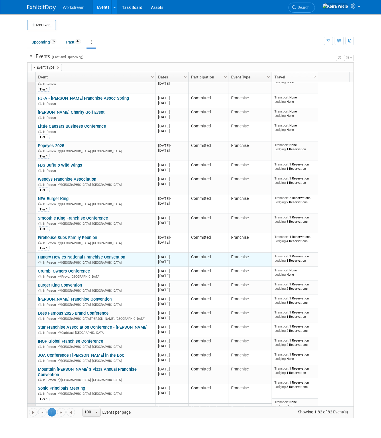
click at [111, 257] on link "Hungry Howies National Franchise Convention" at bounding box center [81, 257] width 87 height 5
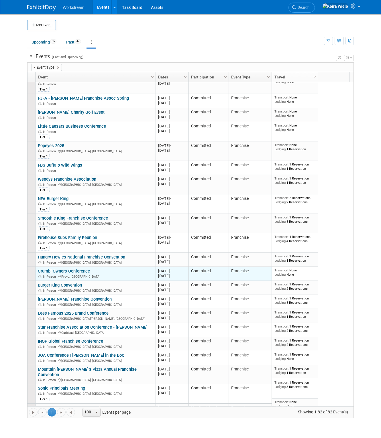
click at [84, 272] on link "Crumbl Owners Conference" at bounding box center [64, 271] width 52 height 5
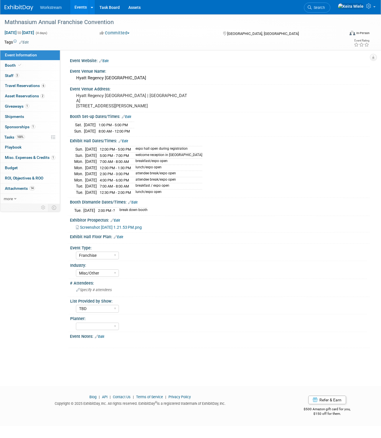
select select "Franchise"
select select "Misc/Other"
select select "TBD"
click at [29, 42] on td at bounding box center [168, 42] width 279 height 6
click at [26, 42] on link "Edit" at bounding box center [23, 42] width 9 height 4
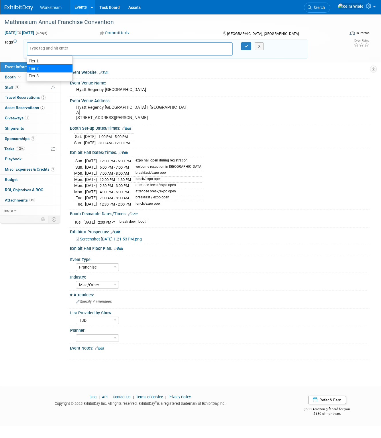
click at [39, 66] on div "Tier 2" at bounding box center [50, 68] width 46 height 8
type input "Tier 2"
click at [244, 47] on button "button" at bounding box center [246, 46] width 10 height 8
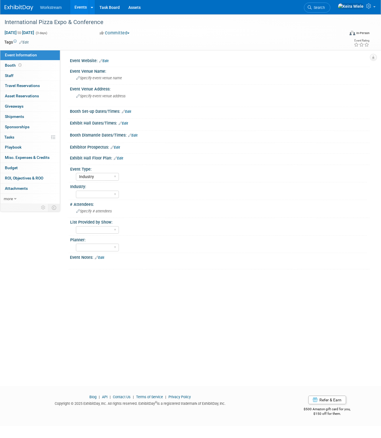
select select "Industry"
select select "Franchise"
click at [28, 43] on link "Edit" at bounding box center [23, 42] width 9 height 4
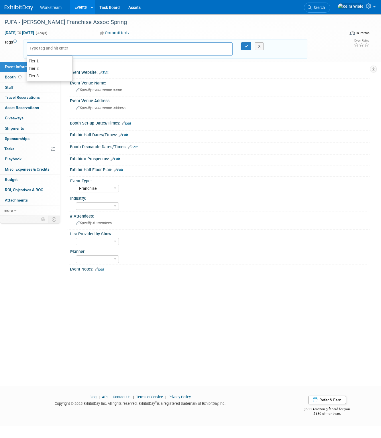
click at [37, 59] on div "Tier 1" at bounding box center [50, 60] width 46 height 7
type input "Tier 1"
click at [246, 49] on button "button" at bounding box center [246, 46] width 10 height 8
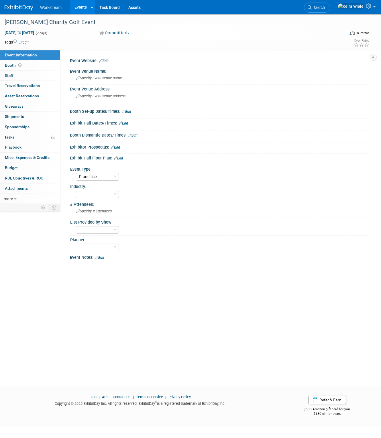
select select "Franchise"
click at [24, 43] on link "Edit" at bounding box center [23, 42] width 9 height 4
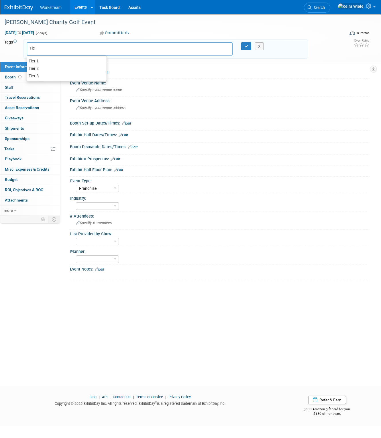
type input "Tier"
click at [50, 63] on div "Tier 1" at bounding box center [67, 61] width 80 height 8
type input "Tier 1"
click at [247, 46] on icon "button" at bounding box center [246, 46] width 4 height 4
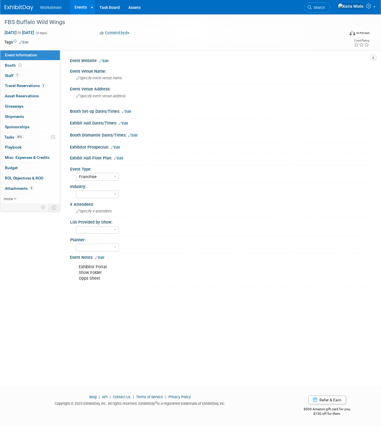
select select "Franchise"
click at [26, 40] on span "Edit" at bounding box center [22, 42] width 11 height 5
click at [26, 41] on link "Edit" at bounding box center [23, 42] width 9 height 4
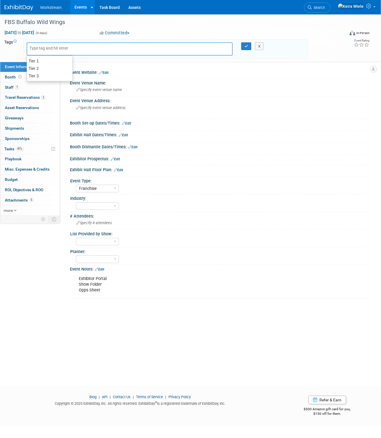
click at [49, 52] on div at bounding box center [130, 48] width 206 height 13
click at [43, 66] on div "Tier 2" at bounding box center [50, 68] width 46 height 8
type input "Tier 2"
click at [241, 44] on button "button" at bounding box center [246, 46] width 10 height 8
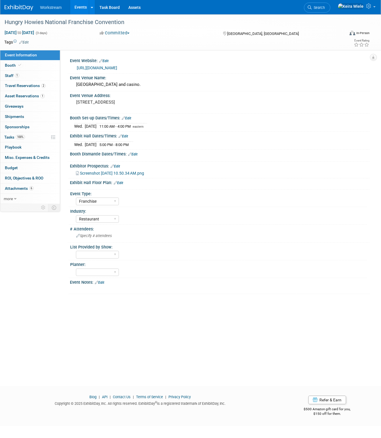
select select "Franchise"
select select "Restaurant"
click at [26, 42] on link "Edit" at bounding box center [23, 42] width 9 height 4
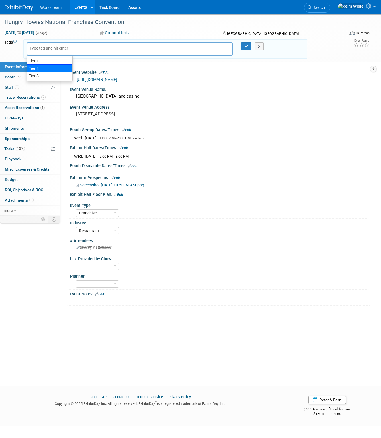
click at [43, 68] on div "Tier 2" at bounding box center [50, 68] width 46 height 8
type input "Tier 2"
click at [246, 46] on icon "button" at bounding box center [246, 46] width 4 height 4
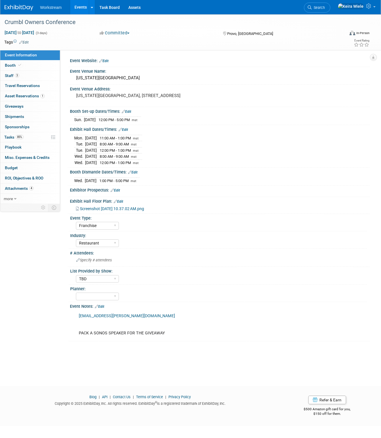
select select "Franchise"
select select "Restaurant"
select select "TBD"
click at [28, 41] on link "Edit" at bounding box center [23, 42] width 9 height 4
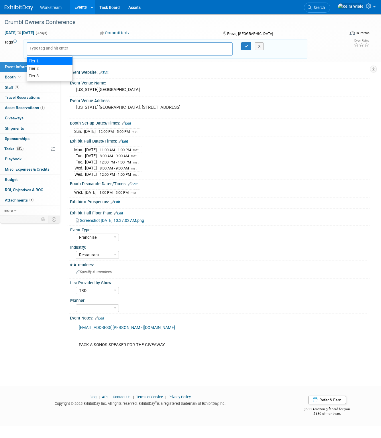
click at [53, 62] on div "Tier 1" at bounding box center [50, 61] width 46 height 8
type input "Tier 1"
click at [242, 45] on button "button" at bounding box center [246, 46] width 10 height 8
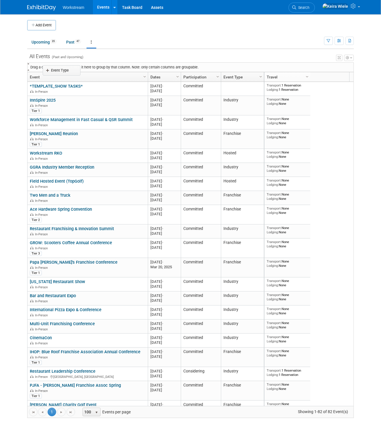
drag, startPoint x: 229, startPoint y: 77, endPoint x: 50, endPoint y: 69, distance: 179.0
click at [50, 69] on body "Workstream Events Add Event Bulk Upload Events Shareable Event Boards Recently …" at bounding box center [190, 219] width 381 height 438
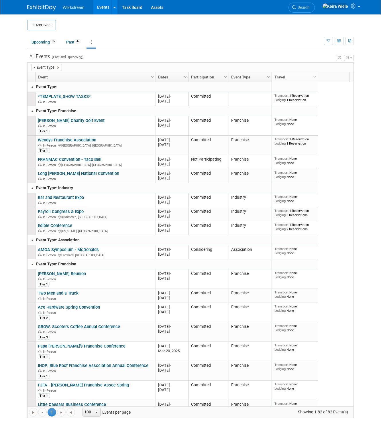
click at [33, 86] on link at bounding box center [32, 87] width 5 height 5
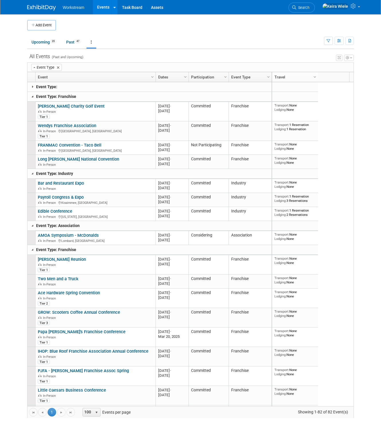
click at [33, 95] on link at bounding box center [32, 96] width 5 height 5
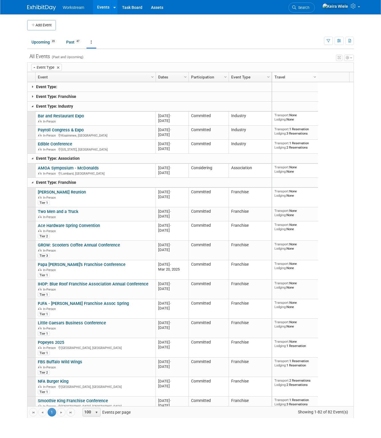
click at [34, 106] on link at bounding box center [32, 106] width 5 height 5
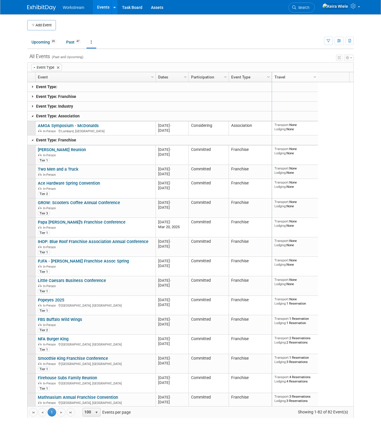
click at [34, 118] on link at bounding box center [32, 116] width 5 height 5
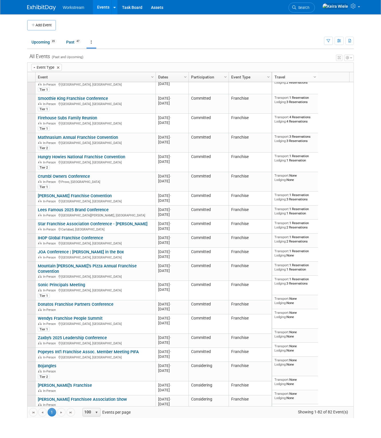
scroll to position [261, 0]
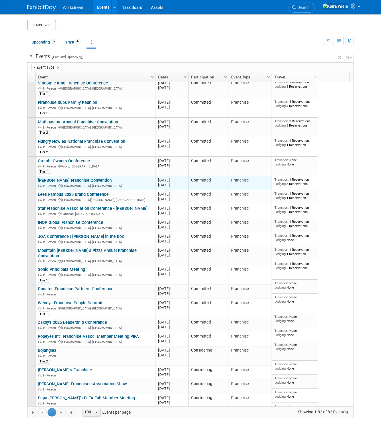
click at [93, 178] on link "[PERSON_NAME] Franchise Convention" at bounding box center [75, 180] width 74 height 5
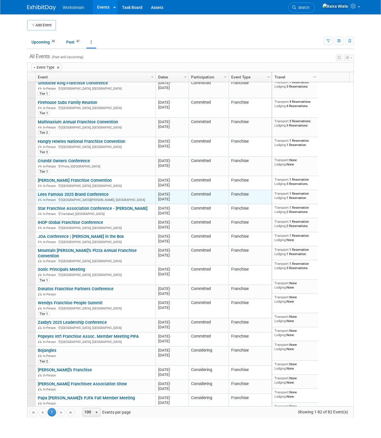
click at [97, 193] on link "Lees Famous 2025 Brand Conference" at bounding box center [73, 194] width 71 height 5
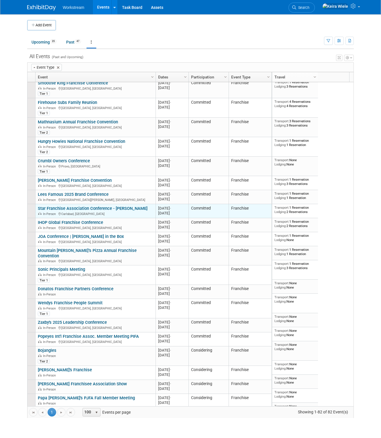
click at [93, 207] on link "Star Franchise Association Conference - [PERSON_NAME]" at bounding box center [93, 208] width 110 height 5
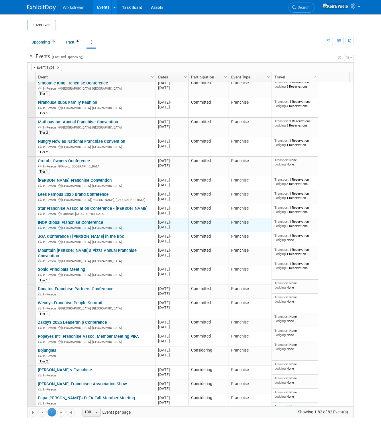
click at [98, 221] on link "IHOP Global Franchise Conference" at bounding box center [70, 222] width 65 height 5
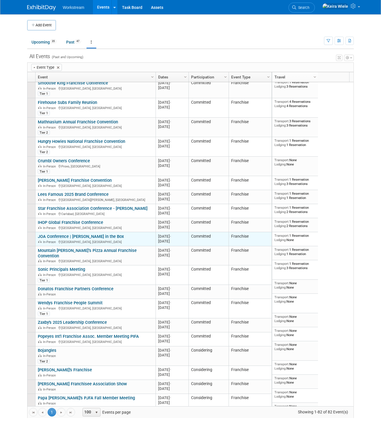
click at [97, 238] on link "JOA Conference | [PERSON_NAME] in the Box" at bounding box center [81, 236] width 86 height 5
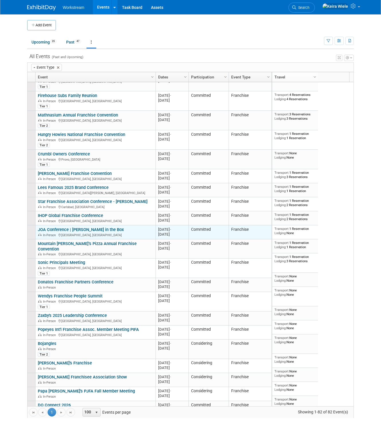
scroll to position [270, 0]
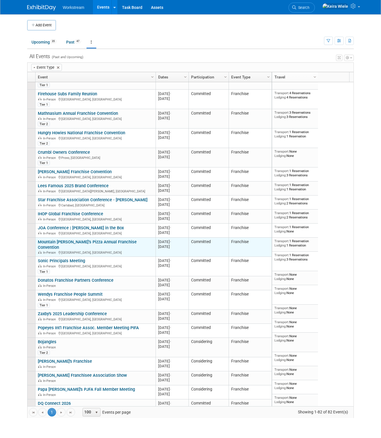
click at [105, 241] on link "Mountain [PERSON_NAME]’s Pizza Annual Franchise Convention" at bounding box center [87, 245] width 99 height 11
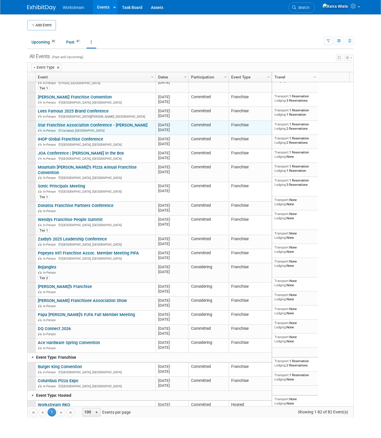
scroll to position [358, 0]
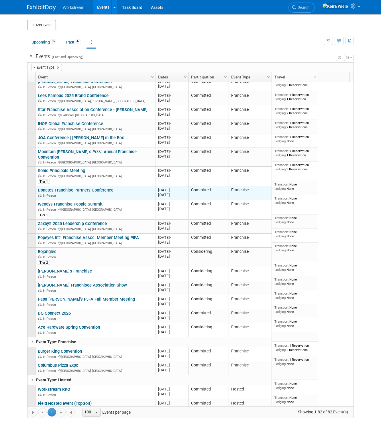
click at [79, 188] on link "Donatos Franchise Partners Conference" at bounding box center [76, 190] width 76 height 5
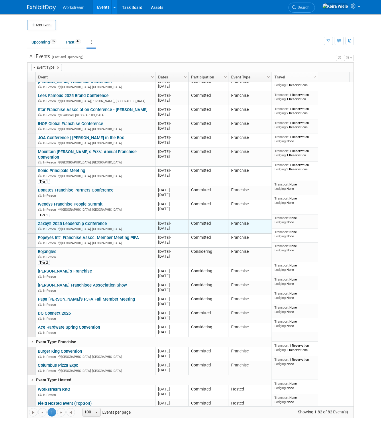
click at [86, 221] on link "Zaxby's 2025 Leadership Conference" at bounding box center [72, 223] width 69 height 5
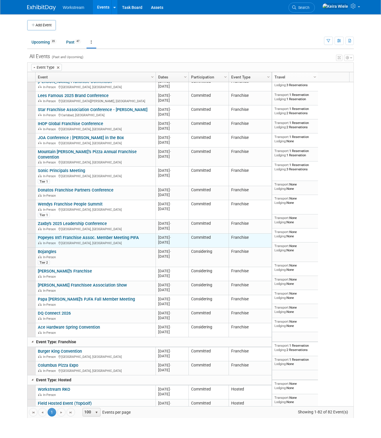
click at [110, 235] on link "Popeyes Int'l Franchise Assoc. Member Meeting PIFA" at bounding box center [88, 237] width 101 height 5
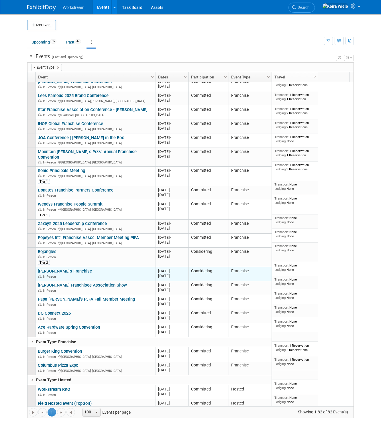
click at [68, 269] on link "Wendy's Franchise" at bounding box center [65, 271] width 54 height 5
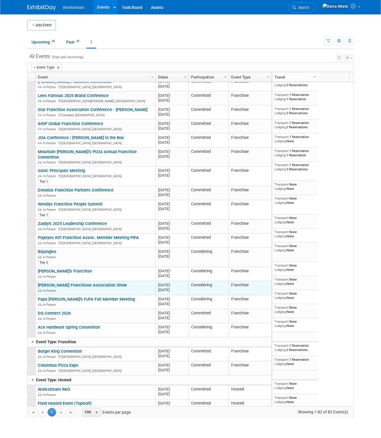
click at [99, 283] on link "Denny's Franchisee Association Show" at bounding box center [82, 285] width 89 height 5
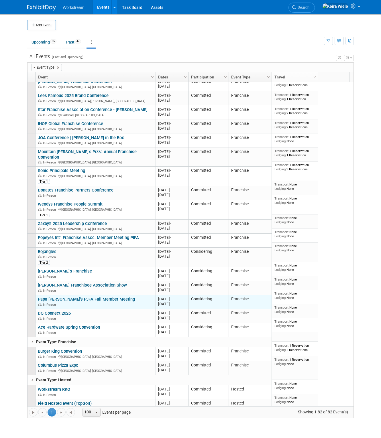
click at [71, 297] on link "Papa John's PJFA Fall Member Meeting" at bounding box center [86, 299] width 97 height 5
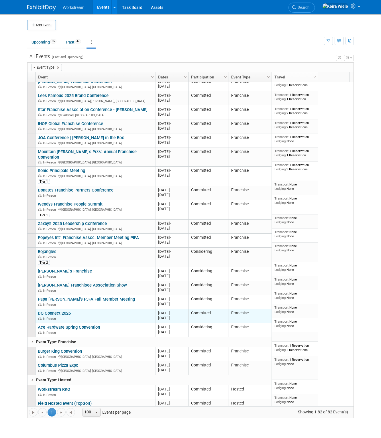
click at [67, 311] on link "DQ Connect 2026" at bounding box center [54, 313] width 33 height 5
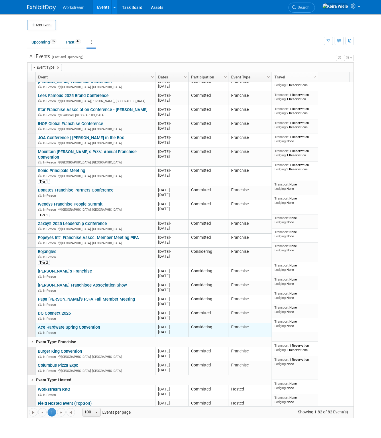
click at [79, 325] on link "Ace Hardware Spring Convention" at bounding box center [69, 327] width 62 height 5
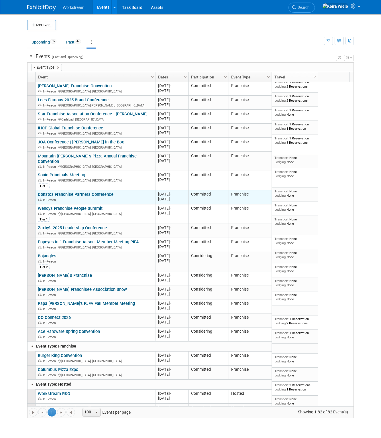
scroll to position [387, 0]
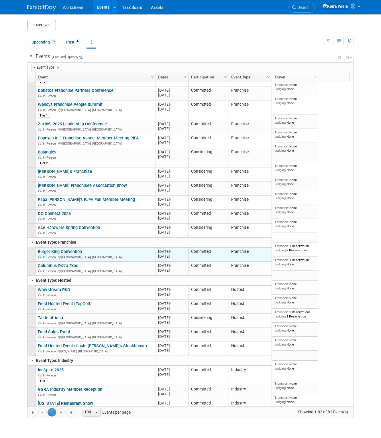
click at [80, 249] on link "Burger King Convention" at bounding box center [60, 251] width 44 height 5
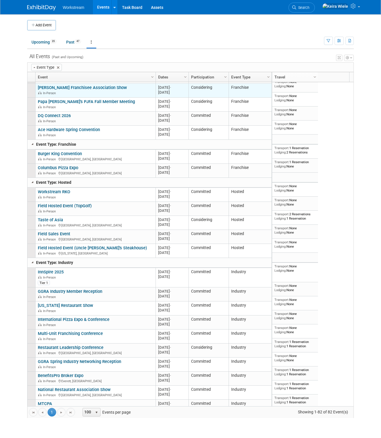
scroll to position [568, 0]
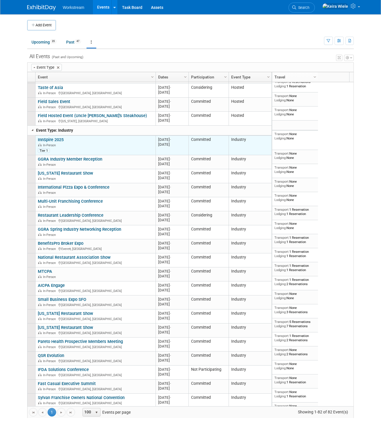
click at [61, 137] on link "InnSpire 2025" at bounding box center [51, 139] width 26 height 5
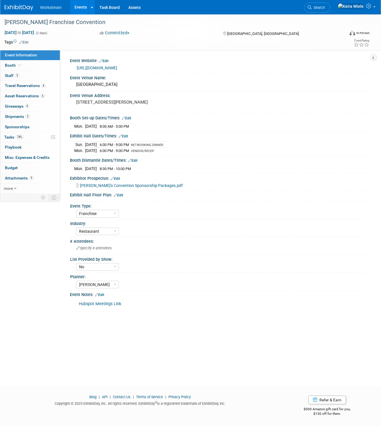
select select "Franchise"
select select "Restaurant"
select select "No"
select select "[PERSON_NAME]"
click at [30, 41] on td at bounding box center [168, 42] width 279 height 6
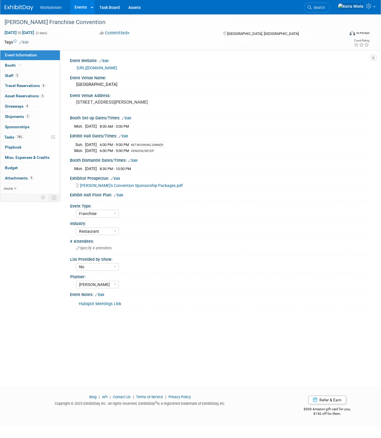
click at [25, 41] on link "Edit" at bounding box center [23, 42] width 9 height 4
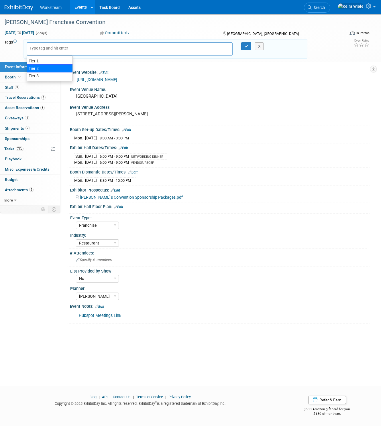
click at [38, 74] on div "Tier 3" at bounding box center [50, 75] width 46 height 7
type input "Tier 3"
click at [248, 48] on icon "button" at bounding box center [246, 46] width 4 height 4
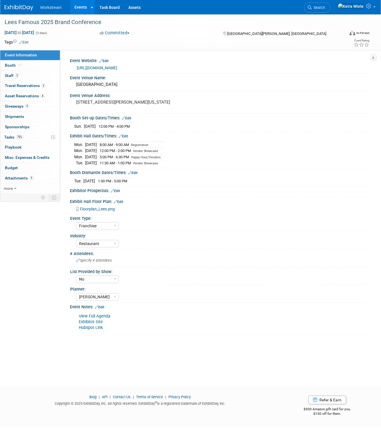
select select "Franchise"
select select "Restaurant"
select select "No"
select select "[PERSON_NAME]"
click at [25, 43] on link "Edit" at bounding box center [23, 42] width 9 height 4
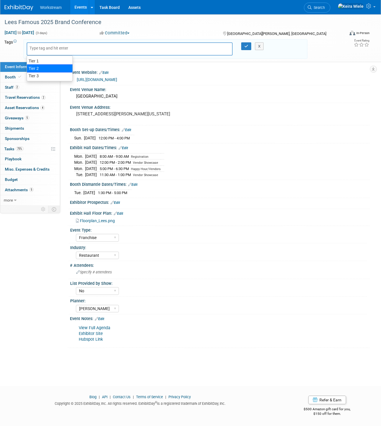
click at [40, 73] on div "Tier 3" at bounding box center [50, 75] width 46 height 7
type input "Tier 3"
click at [248, 48] on button "button" at bounding box center [246, 46] width 10 height 8
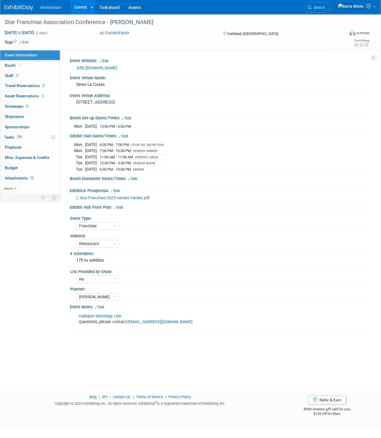
select select "Franchise"
select select "Restaurant"
select select "No"
select select "[PERSON_NAME]"
click at [24, 40] on span "Edit" at bounding box center [22, 42] width 11 height 5
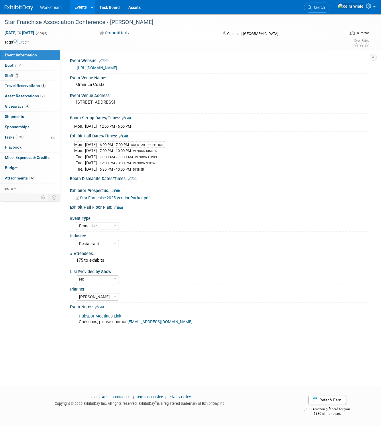
click at [24, 40] on span "Edit" at bounding box center [22, 42] width 11 height 5
click at [24, 40] on link "Edit" at bounding box center [23, 42] width 9 height 4
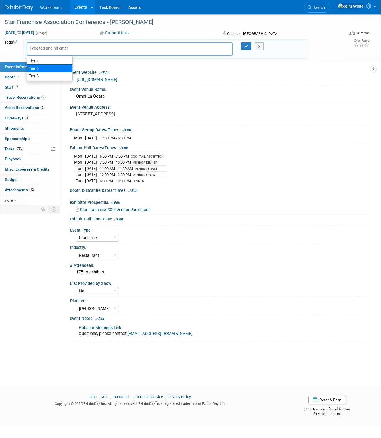
click at [39, 68] on div "Tier 2" at bounding box center [50, 68] width 46 height 8
type input "Tier 2"
click at [246, 46] on icon "button" at bounding box center [246, 46] width 4 height 4
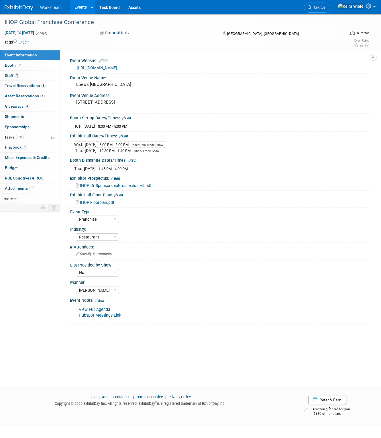
select select "Franchise"
select select "Restaurant"
select select "No"
select select "[PERSON_NAME]"
click at [28, 41] on link "Edit" at bounding box center [23, 42] width 9 height 4
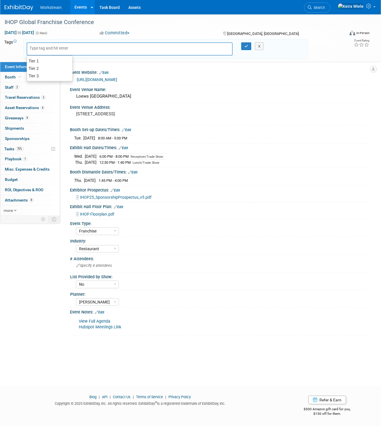
click at [42, 58] on div "Tier 1" at bounding box center [50, 60] width 46 height 7
type input "Tier 1"
click at [244, 46] on icon "button" at bounding box center [246, 46] width 4 height 4
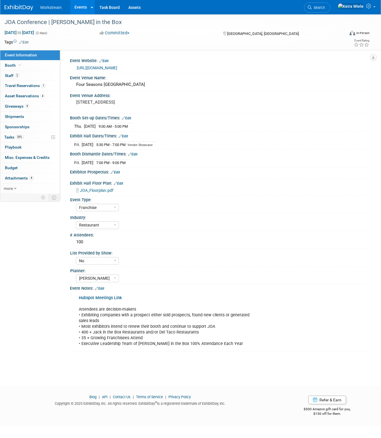
select select "Franchise"
select select "Restaurant"
select select "No"
select select "[PERSON_NAME]"
click at [23, 43] on link "Edit" at bounding box center [23, 42] width 9 height 4
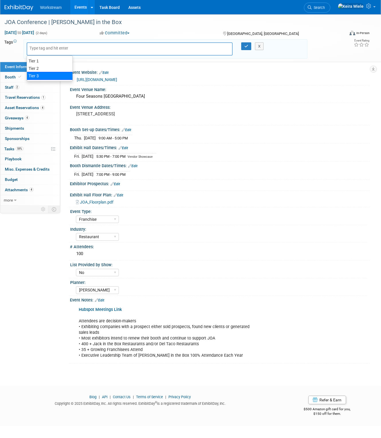
click at [46, 78] on div "Tier 3" at bounding box center [50, 76] width 46 height 8
type input "Tier 3"
click at [244, 46] on button "button" at bounding box center [246, 46] width 10 height 8
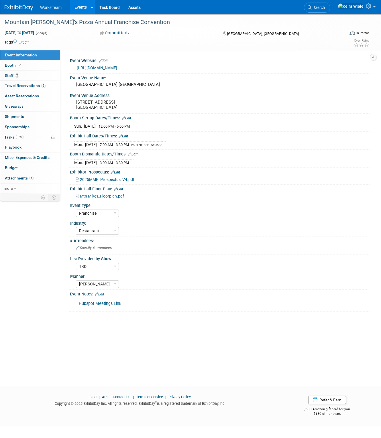
select select "Franchise"
select select "Restaurant"
select select "TBD"
select select "[PERSON_NAME]"
click at [26, 44] on link "Edit" at bounding box center [23, 42] width 9 height 4
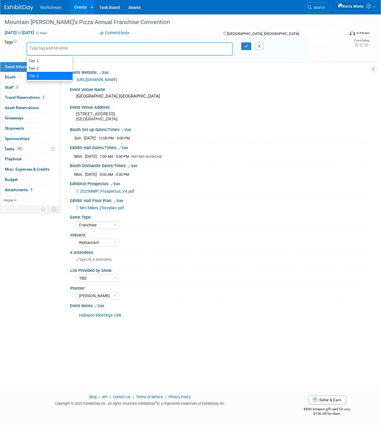
click at [40, 77] on div "Tier 3" at bounding box center [50, 76] width 46 height 8
type input "Tier 3"
click at [245, 49] on button "button" at bounding box center [246, 46] width 10 height 8
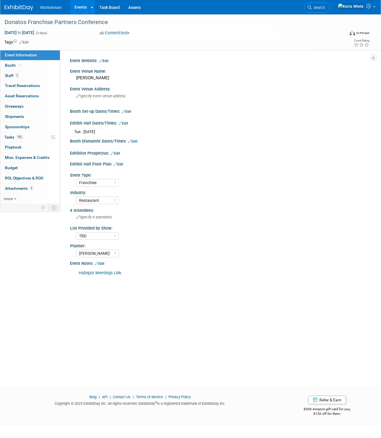
select select "Franchise"
select select "Restaurant"
select select "TBD"
select select "[PERSON_NAME]"
click at [28, 42] on link "Edit" at bounding box center [23, 42] width 9 height 4
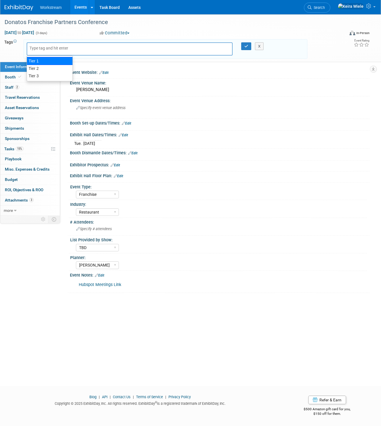
click at [39, 64] on div "Tier 1" at bounding box center [50, 61] width 46 height 8
type input "Tier 1"
click at [41, 48] on span "Tier 1" at bounding box center [37, 49] width 11 height 6
type input "Tier 1"
click at [47, 49] on link "×" at bounding box center [46, 49] width 4 height 7
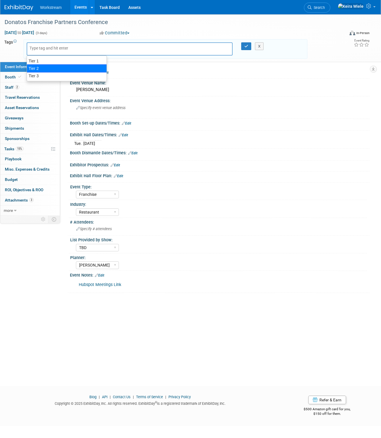
click at [37, 68] on div "Tier 2" at bounding box center [67, 68] width 80 height 8
type input "Tier 2"
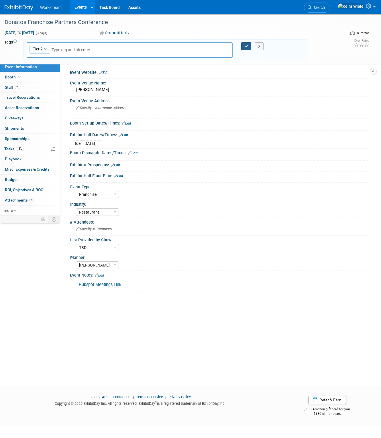
click at [245, 48] on icon "button" at bounding box center [246, 46] width 4 height 4
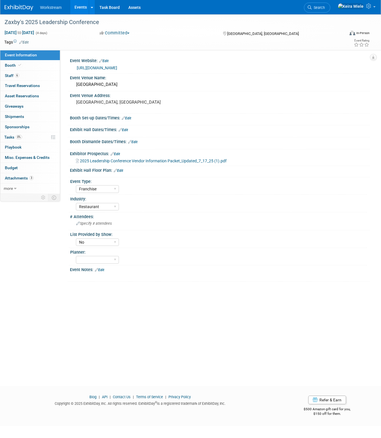
select select "Franchise"
select select "Restaurant"
select select "No"
click at [26, 42] on link "Edit" at bounding box center [23, 42] width 9 height 4
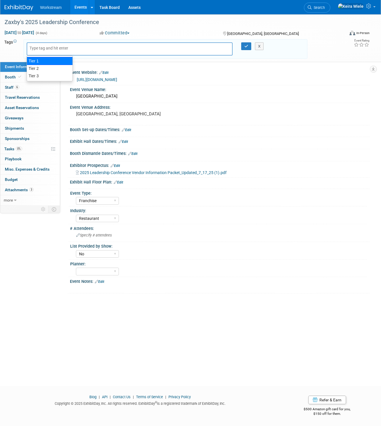
click at [41, 59] on div "Tier 1" at bounding box center [50, 61] width 46 height 8
type input "Tier 1"
click at [245, 43] on button "button" at bounding box center [246, 46] width 10 height 8
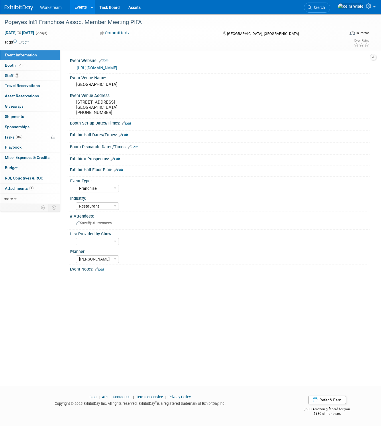
select select "Franchise"
select select "Restaurant"
select select "[PERSON_NAME]"
click at [24, 42] on link "Edit" at bounding box center [23, 42] width 9 height 4
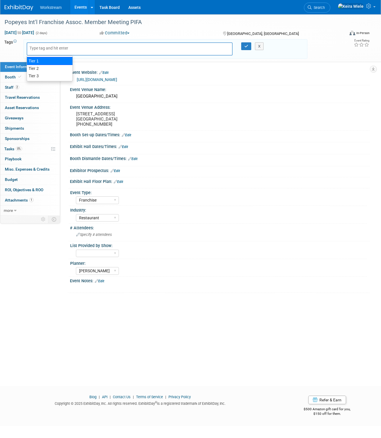
click at [46, 58] on div "Tier 1" at bounding box center [50, 61] width 46 height 8
type input "Tier 1"
click at [244, 45] on icon "button" at bounding box center [246, 46] width 4 height 4
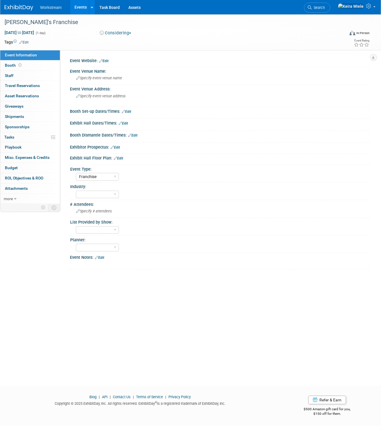
select select "Franchise"
click at [26, 40] on link "Edit" at bounding box center [23, 42] width 9 height 4
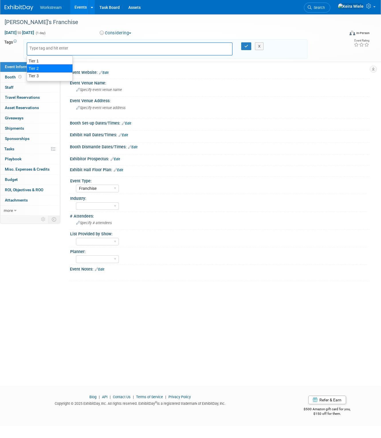
click at [48, 61] on div "Tier 1" at bounding box center [50, 60] width 46 height 7
type input "Tier 1"
click at [244, 46] on button "button" at bounding box center [246, 46] width 10 height 8
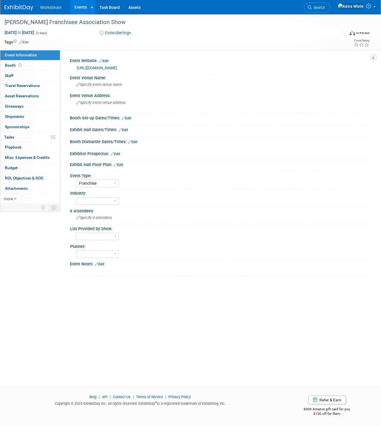
select select "Franchise"
click at [30, 43] on td at bounding box center [168, 42] width 279 height 6
click at [27, 43] on link "Edit" at bounding box center [23, 42] width 9 height 4
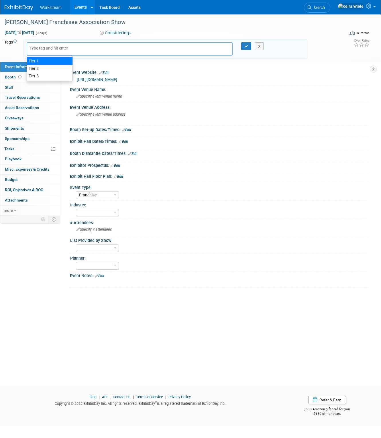
click at [61, 48] on input "text" at bounding box center [53, 48] width 46 height 6
click at [56, 69] on div "Tier 2" at bounding box center [50, 68] width 46 height 8
type input "Tier 2"
click at [248, 47] on button "button" at bounding box center [246, 46] width 10 height 8
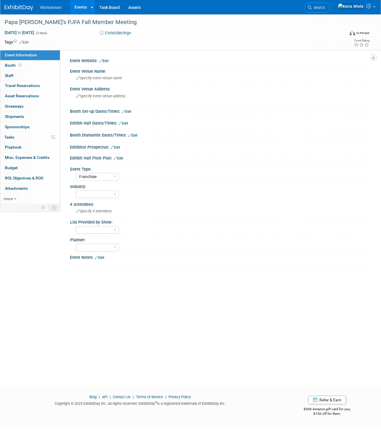
select select "Franchise"
click at [23, 36] on div "[DATE] to [DATE] (3 days) [DATE] to [DATE] Considering Committed Considering No…" at bounding box center [187, 34] width 374 height 9
click at [25, 42] on link "Edit" at bounding box center [23, 42] width 9 height 4
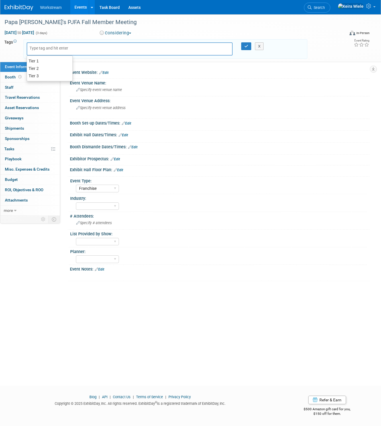
click at [43, 62] on div "Tier 1" at bounding box center [50, 60] width 46 height 7
type input "Tier 1"
click at [245, 45] on icon "button" at bounding box center [246, 46] width 4 height 4
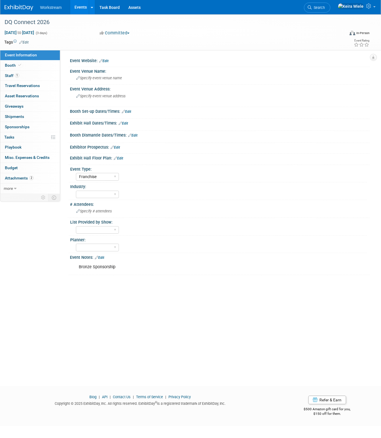
select select "Franchise"
click at [24, 40] on span "Edit" at bounding box center [22, 42] width 11 height 5
click at [27, 42] on link "Edit" at bounding box center [23, 42] width 9 height 4
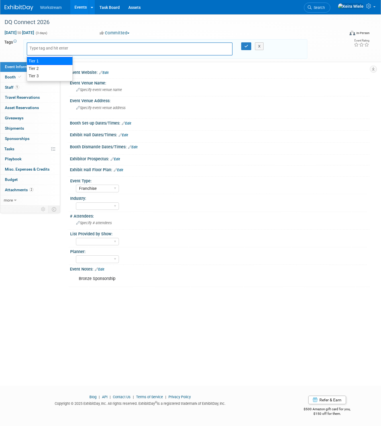
click at [42, 66] on div "Tier 2" at bounding box center [50, 68] width 46 height 7
type input "Tier 2"
click at [247, 44] on button "button" at bounding box center [246, 46] width 10 height 8
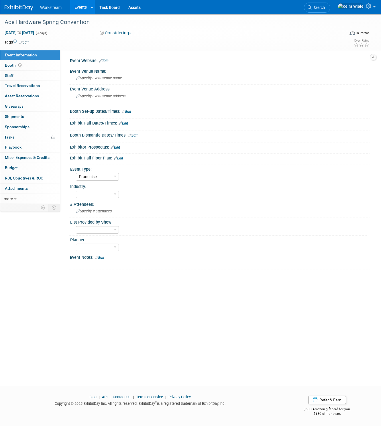
select select "Franchise"
click at [26, 42] on link "Edit" at bounding box center [23, 42] width 9 height 4
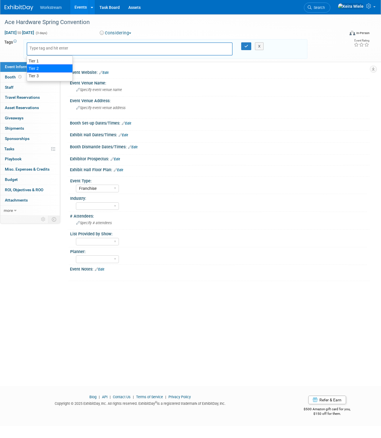
click at [43, 66] on div "Tier 2" at bounding box center [50, 68] width 46 height 8
type input "Tier 2"
click at [248, 48] on button "button" at bounding box center [246, 46] width 10 height 8
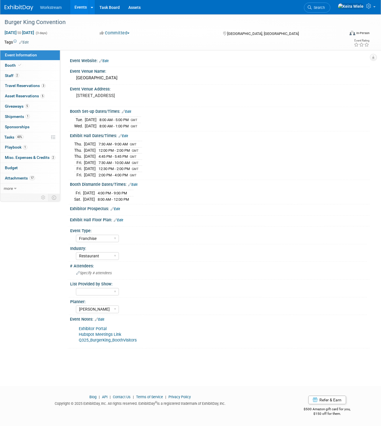
select select "Franchise"
select select "Restaurant"
select select "[PERSON_NAME]"
click at [24, 42] on link "Edit" at bounding box center [23, 42] width 9 height 4
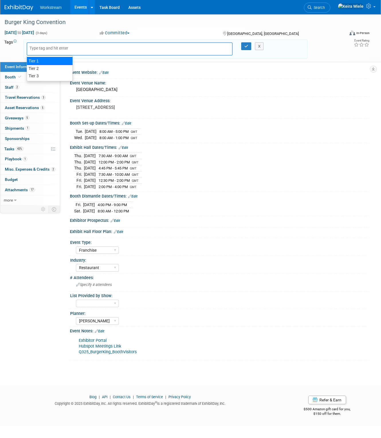
click at [40, 62] on div "Tier 1" at bounding box center [50, 61] width 46 height 8
type input "Tier 1"
click at [245, 44] on button "button" at bounding box center [246, 46] width 10 height 8
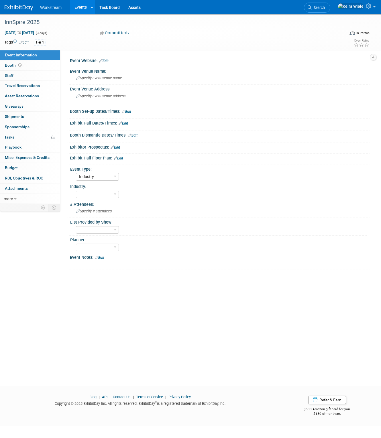
select select "Industry"
click at [106, 174] on select "Hosted Franchise Association Industry OTC" at bounding box center [97, 177] width 43 height 8
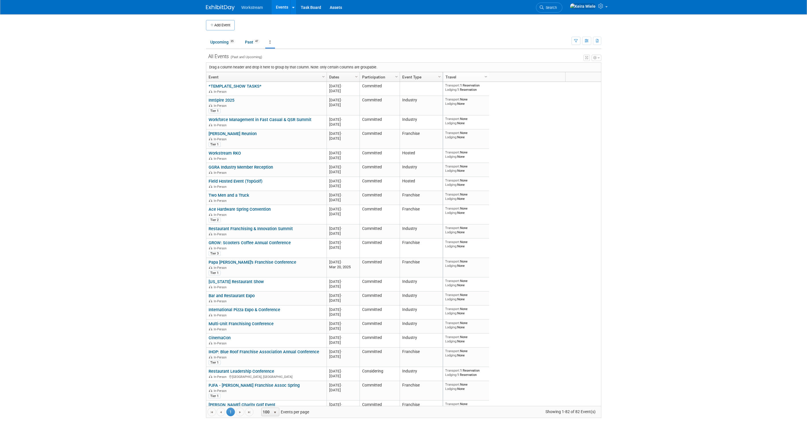
click at [381, 138] on body "Workstream Events Add Event Bulk Upload Events Shareable Event Boards Recently …" at bounding box center [403, 219] width 807 height 438
click at [145, 160] on body "Workstream Events Add Event Bulk Upload Events Shareable Event Boards Recently …" at bounding box center [403, 219] width 807 height 438
click at [381, 51] on body "Workstream Events Add Event Bulk Upload Events Shareable Event Boards Recently …" at bounding box center [403, 219] width 807 height 438
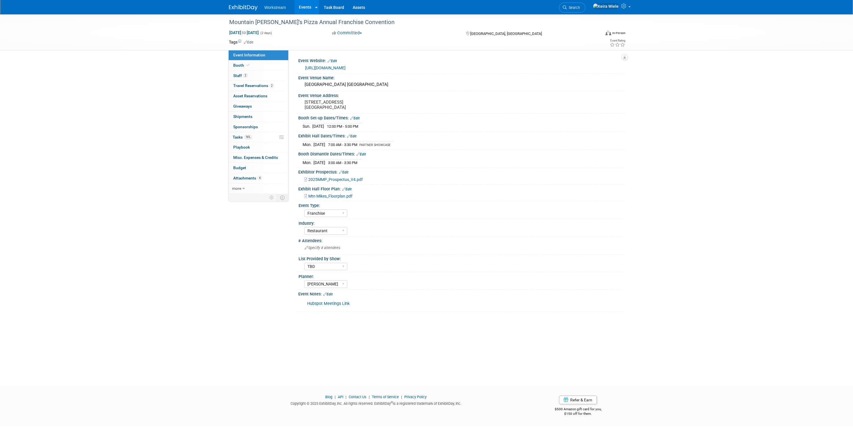
select select "Franchise"
select select "Restaurant"
select select "TBD"
select select "[PERSON_NAME]"
click at [261, 139] on link "16% Tasks 16%" at bounding box center [259, 137] width 60 height 10
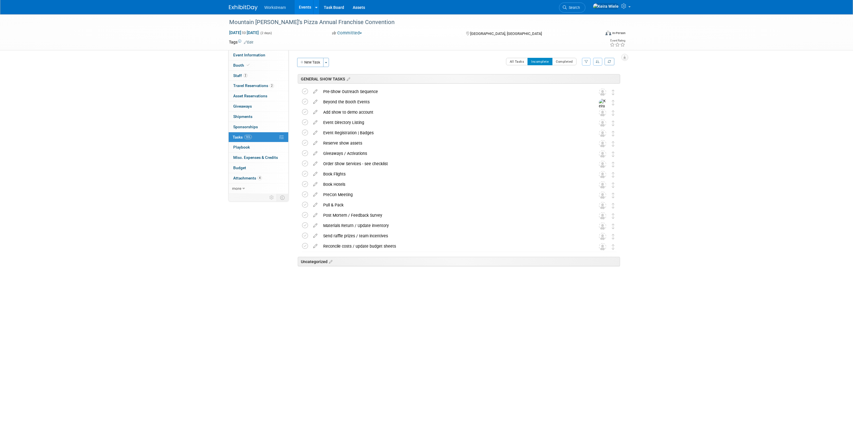
click at [348, 67] on div "All Tasks Incomplete Completed Filter by Assignee -- Select Assignee -- All una…" at bounding box center [476, 64] width 288 height 12
click at [383, 99] on div "Beyond the Booth Events" at bounding box center [453, 102] width 267 height 10
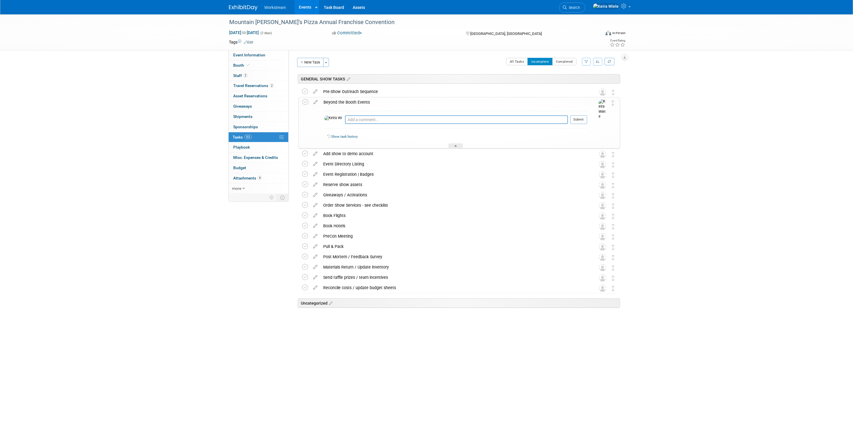
click at [383, 99] on div "Beyond the Booth Events" at bounding box center [454, 102] width 267 height 10
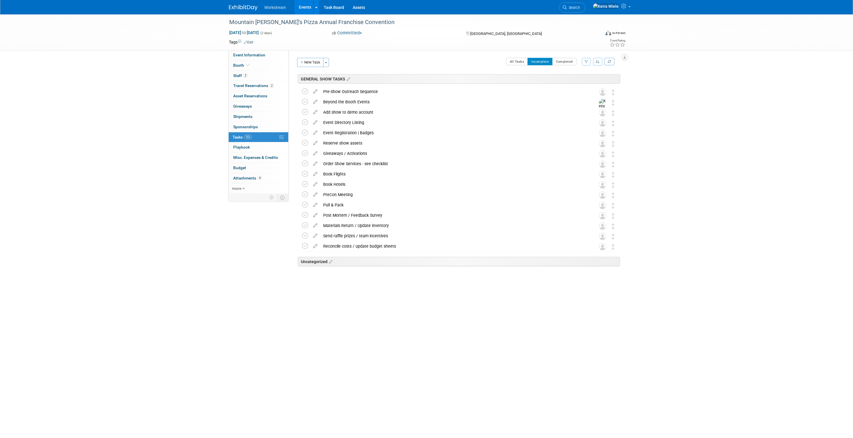
click at [179, 147] on div "Mountain [PERSON_NAME]’s Pizza Annual Franchise Convention [DATE] to [DATE] (2 …" at bounding box center [426, 195] width 853 height 362
click at [613, 7] on img at bounding box center [606, 6] width 26 height 6
click at [602, 28] on link "My Profile & Preferences" at bounding box center [598, 29] width 67 height 8
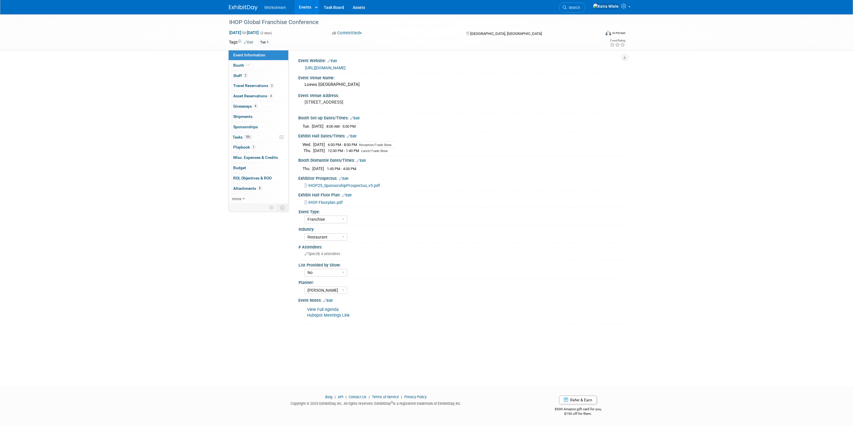
select select "Franchise"
select select "Restaurant"
select select "No"
select select "[PERSON_NAME]"
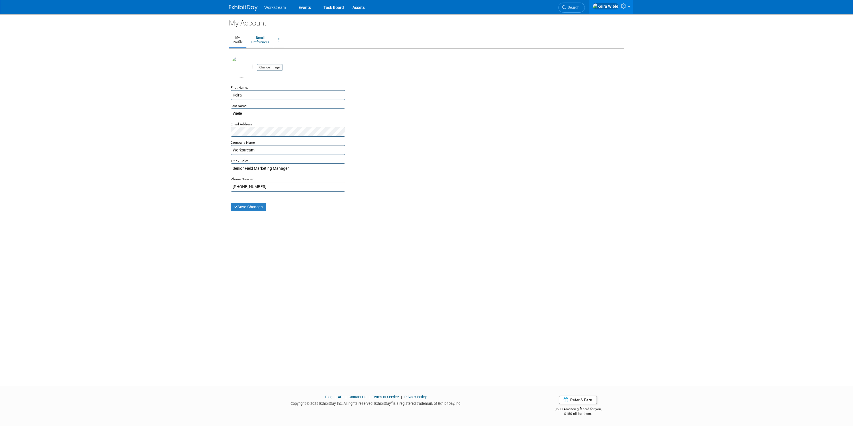
click at [270, 71] on td "Change Image" at bounding box center [267, 67] width 30 height 23
click at [270, 69] on input "file" at bounding box center [248, 67] width 68 height 6
click at [274, 9] on span "Workstream" at bounding box center [275, 7] width 21 height 5
click at [302, 4] on link "Events" at bounding box center [304, 7] width 21 height 14
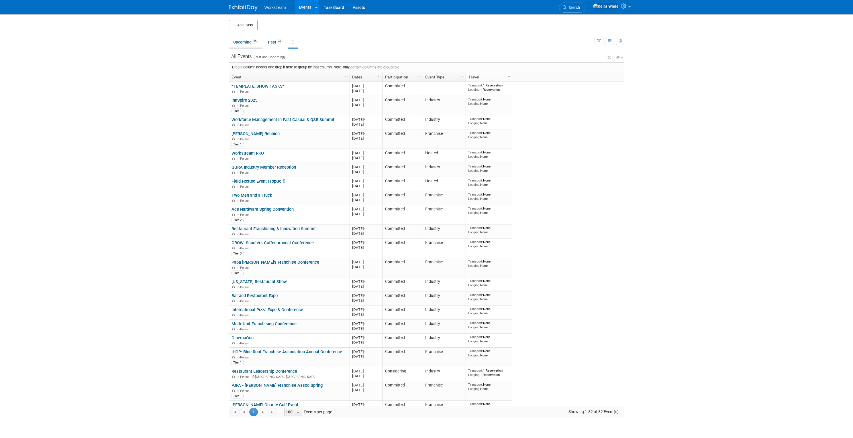
click at [256, 42] on span "35" at bounding box center [255, 41] width 6 height 4
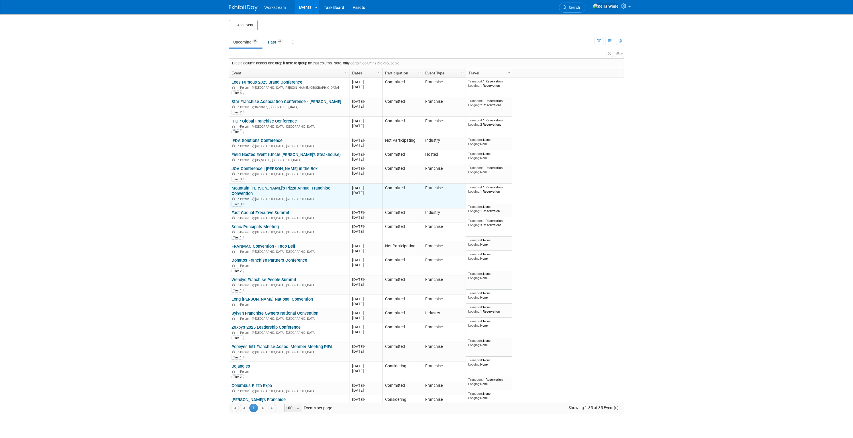
click at [315, 187] on link "Mountain [PERSON_NAME]’s Pizza Annual Franchise Convention" at bounding box center [281, 191] width 99 height 11
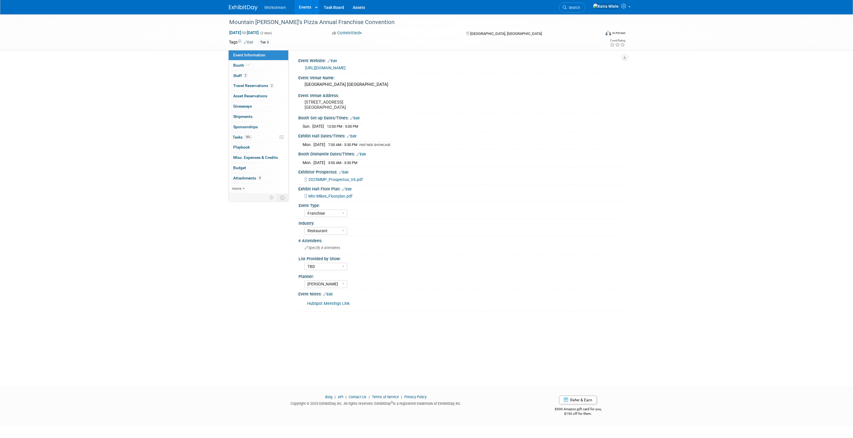
select select "Franchise"
select select "Restaurant"
select select "TBD"
select select "[PERSON_NAME]"
click at [239, 82] on link "2 Travel Reservations 2" at bounding box center [259, 86] width 60 height 10
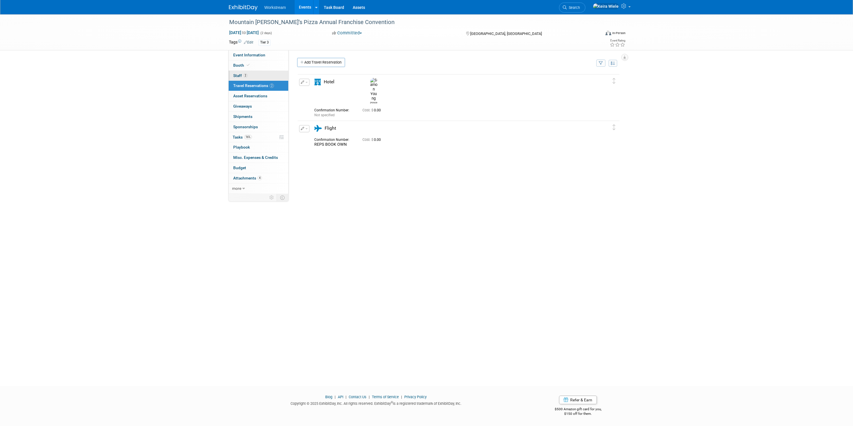
click at [239, 73] on link "2 Staff 2" at bounding box center [259, 76] width 60 height 10
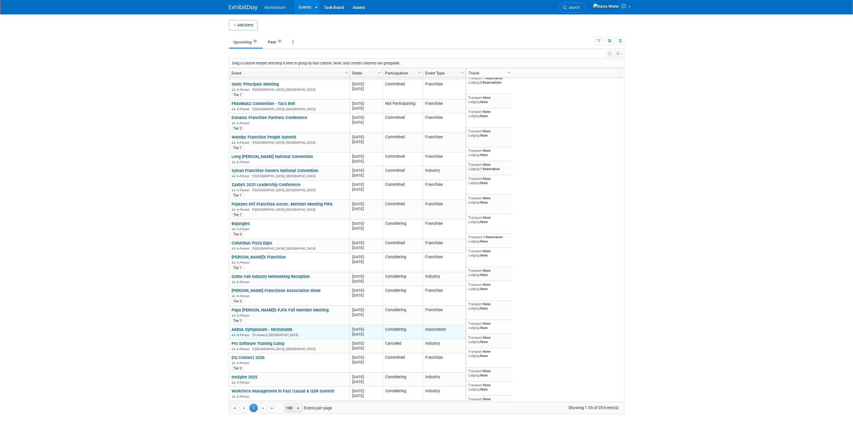
click at [277, 327] on link "AMOA Symposium - McDonalds" at bounding box center [262, 329] width 61 height 5
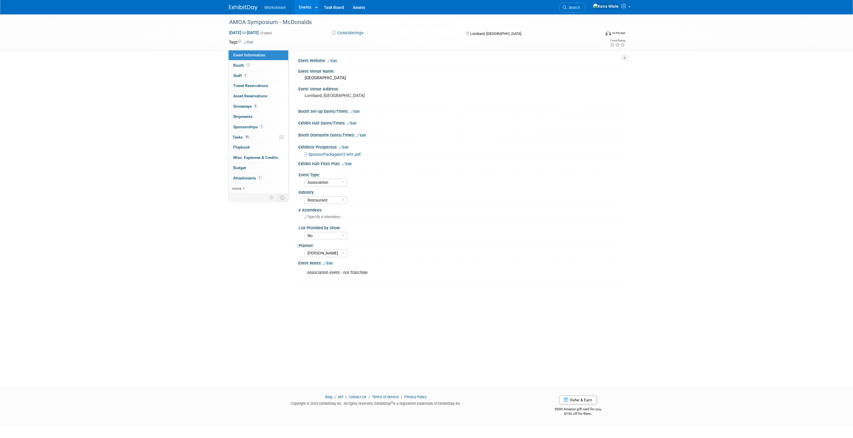
select select "Association"
select select "Restaurant"
select select "No"
select select "[PERSON_NAME]"
click at [209, 127] on div "AMOA Symposium - McDonalds [DATE] to [DATE] (3 days) [DATE] to [DATE] Consideri…" at bounding box center [426, 195] width 853 height 362
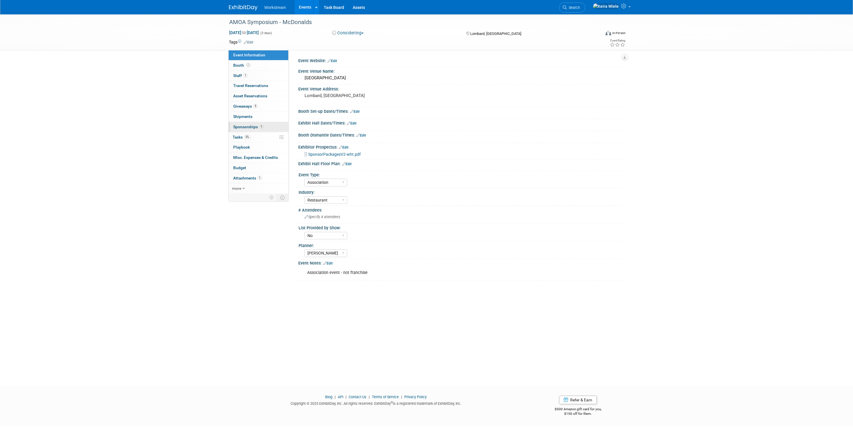
click at [258, 129] on span "Sponsorships 1" at bounding box center [248, 127] width 30 height 5
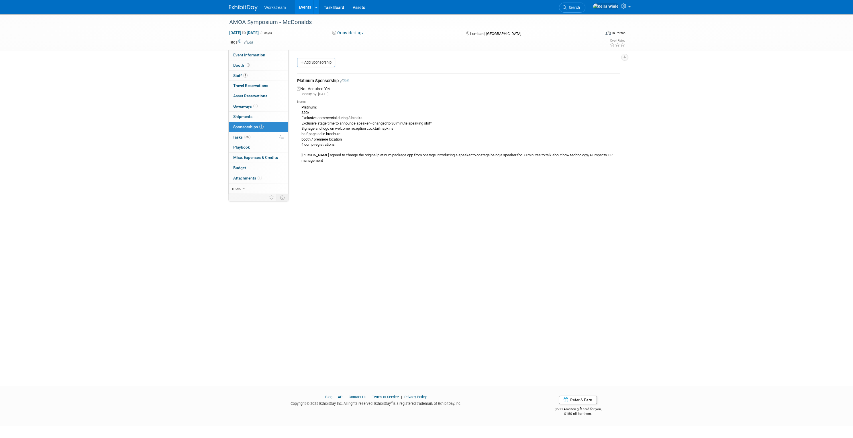
click at [347, 138] on div "Platinum: $20k Exclusive commercial during 3 breaks Exclusive stage time to ann…" at bounding box center [458, 136] width 323 height 64
click at [365, 128] on div "Platinum: $20k Exclusive commercial during 3 breaks Exclusive stage time to ann…" at bounding box center [458, 136] width 323 height 64
click at [369, 127] on div "Platinum: $20k Exclusive commercial during 3 breaks Exclusive stage time to ann…" at bounding box center [458, 136] width 323 height 64
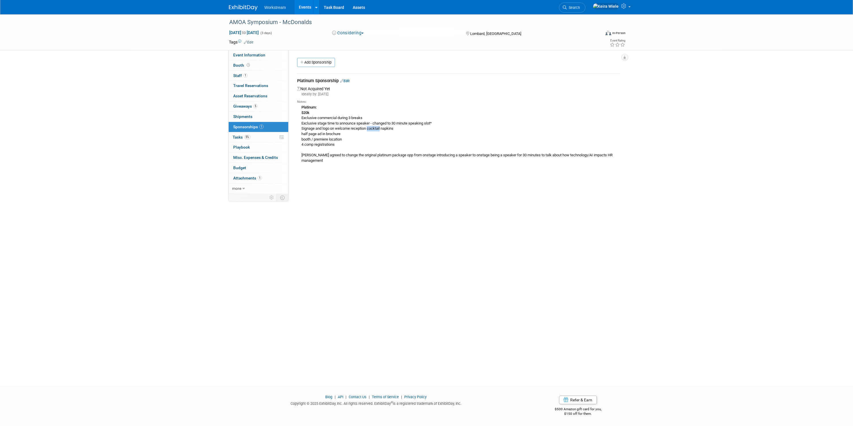
click at [369, 127] on div "Platinum: $20k Exclusive commercial during 3 breaks Exclusive stage time to ann…" at bounding box center [458, 136] width 323 height 64
click at [371, 124] on div "Platinum: $20k Exclusive commercial during 3 breaks Exclusive stage time to ann…" at bounding box center [458, 136] width 323 height 64
click at [380, 140] on div "Platinum: $20k Exclusive commercial during 3 breaks Exclusive stage time to ann…" at bounding box center [458, 136] width 323 height 64
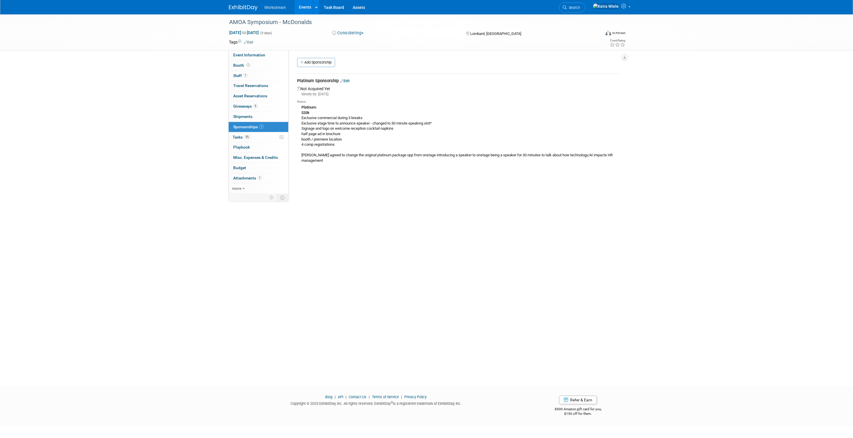
click at [394, 124] on div "Platinum: $20k Exclusive commercial during 3 breaks Exclusive stage time to ann…" at bounding box center [458, 136] width 323 height 64
click at [399, 134] on div "Platinum: $20k Exclusive commercial during 3 breaks Exclusive stage time to ann…" at bounding box center [458, 136] width 323 height 64
click at [199, 71] on div "AMOA Symposium - McDonalds Nov 4, 2025 to Nov 6, 2025 (3 days) Nov 4, 2025 to N…" at bounding box center [426, 195] width 853 height 362
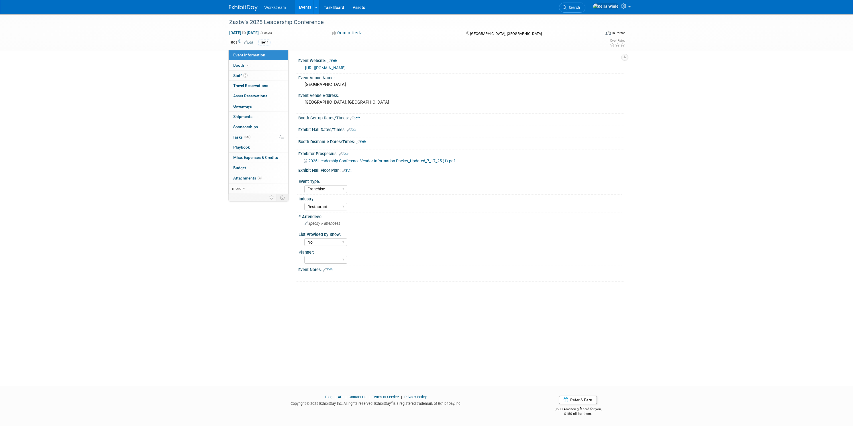
select select "Franchise"
select select "Restaurant"
select select "No"
click at [397, 164] on div "2025 Leadership Conference Vendor Information Packet_Updated_7_17_25 (1).pdf" at bounding box center [462, 161] width 316 height 6
click at [398, 163] on span "2025 Leadership Conference Vendor Information Packet_Updated_7_17_25 (1).pdf" at bounding box center [381, 161] width 147 height 5
